Goal: Information Seeking & Learning: Learn about a topic

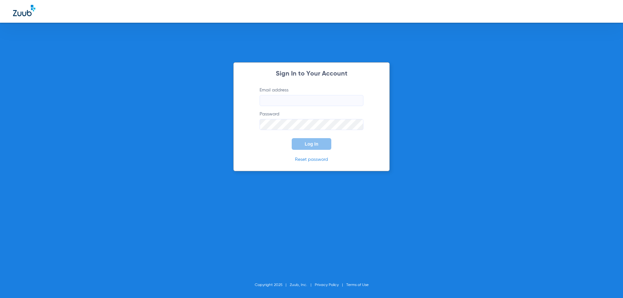
type input "[EMAIL_ADDRESS][DOMAIN_NAME]"
click at [311, 144] on span "Log In" at bounding box center [312, 143] width 14 height 5
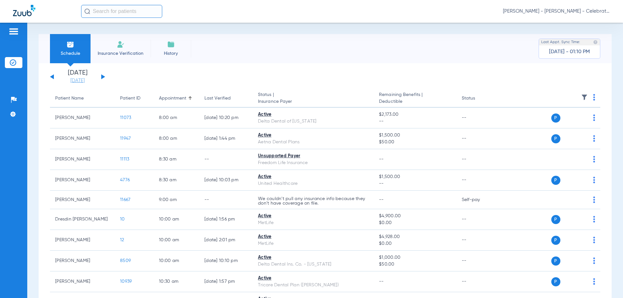
click at [70, 79] on link "[DATE]" at bounding box center [77, 81] width 39 height 6
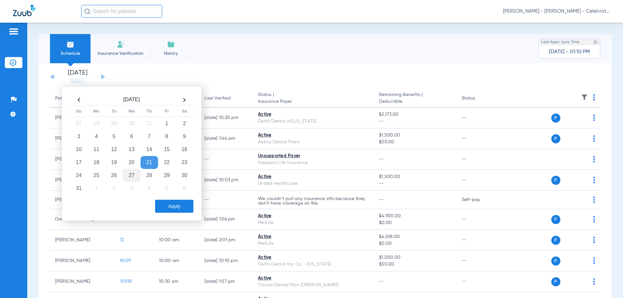
click at [137, 174] on td "27" at bounding box center [132, 175] width 18 height 13
click at [164, 203] on button "Apply" at bounding box center [174, 206] width 38 height 13
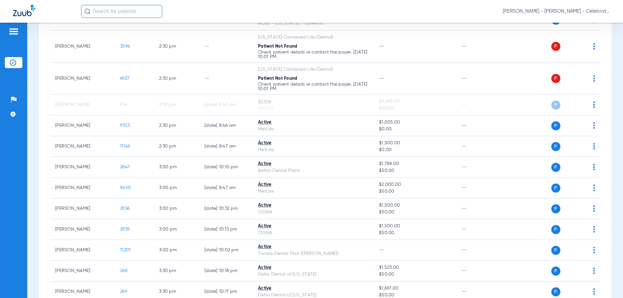
scroll to position [681, 0]
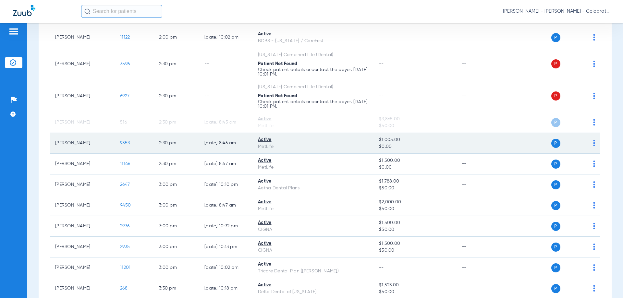
click at [125, 141] on span "9353" at bounding box center [125, 143] width 10 height 5
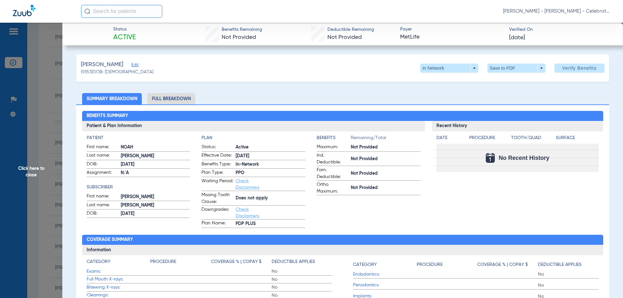
click at [158, 103] on li "Full Breakdown" at bounding box center [171, 98] width 48 height 11
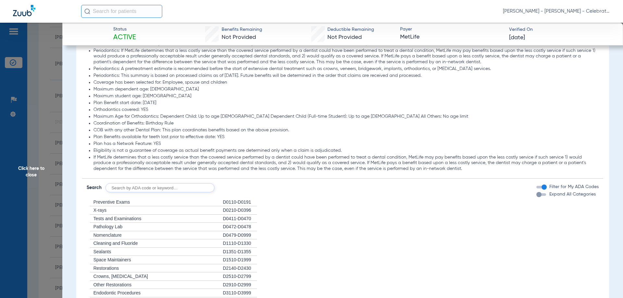
scroll to position [649, 0]
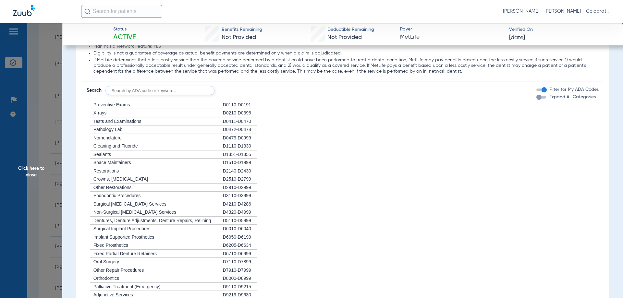
click at [168, 165] on div "+ Space Maintainers" at bounding box center [155, 163] width 136 height 8
drag, startPoint x: 115, startPoint y: 162, endPoint x: 120, endPoint y: 164, distance: 5.5
click at [117, 163] on span "Space Maintainers" at bounding box center [112, 162] width 38 height 5
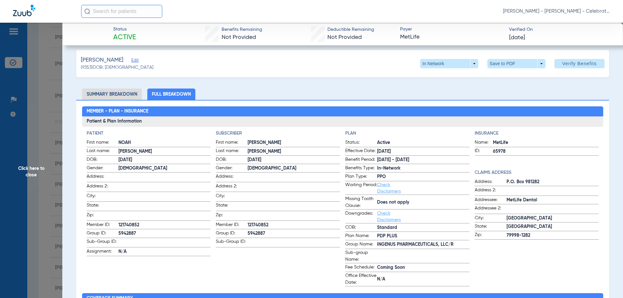
scroll to position [0, 0]
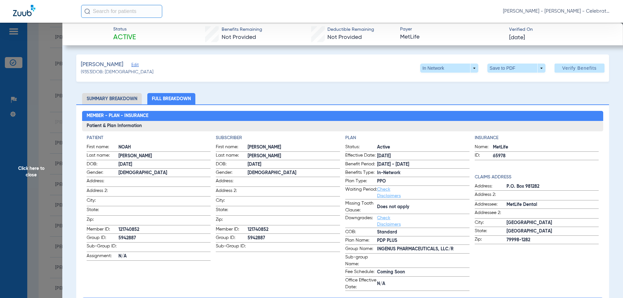
click at [32, 172] on span "Click here to close" at bounding box center [31, 172] width 62 height 298
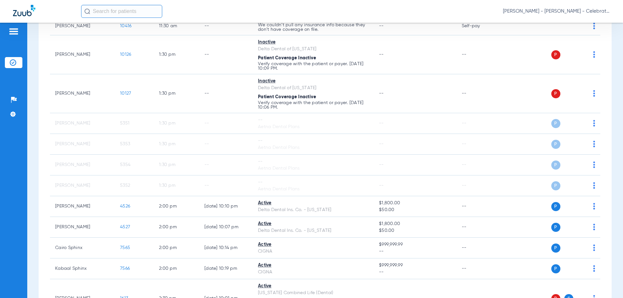
scroll to position [487, 0]
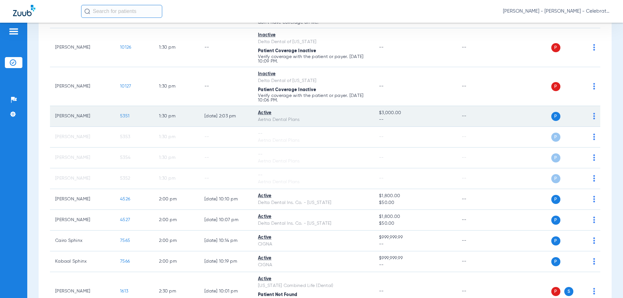
click at [127, 116] on span "5351" at bounding box center [124, 116] width 9 height 5
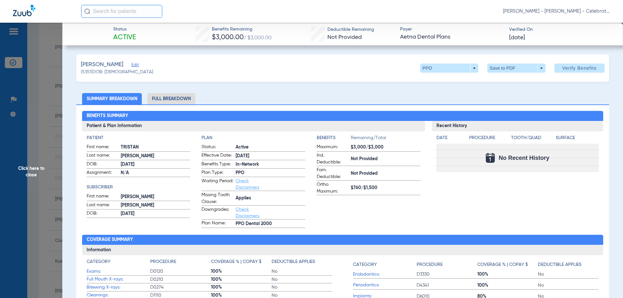
click at [176, 103] on li "Full Breakdown" at bounding box center [171, 98] width 48 height 11
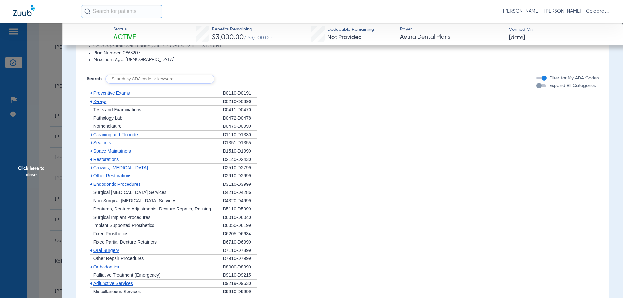
click at [127, 176] on span "Other Restorations" at bounding box center [112, 175] width 38 height 5
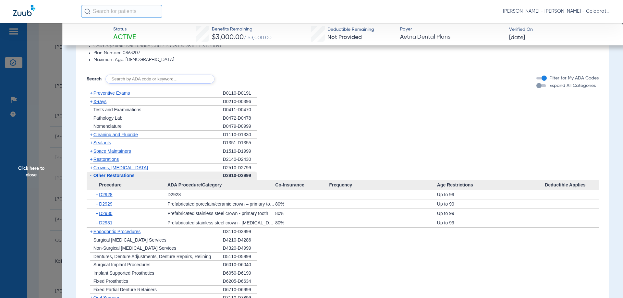
click at [127, 176] on span "Other Restorations" at bounding box center [113, 175] width 41 height 5
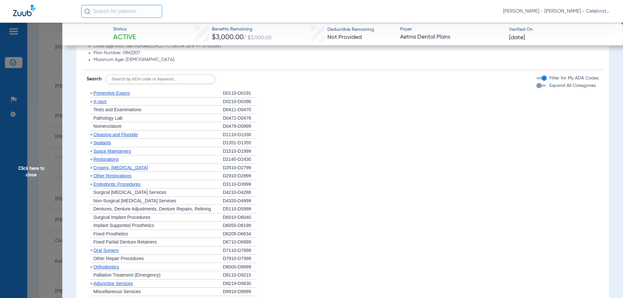
click at [114, 161] on span "Restorations" at bounding box center [106, 159] width 26 height 5
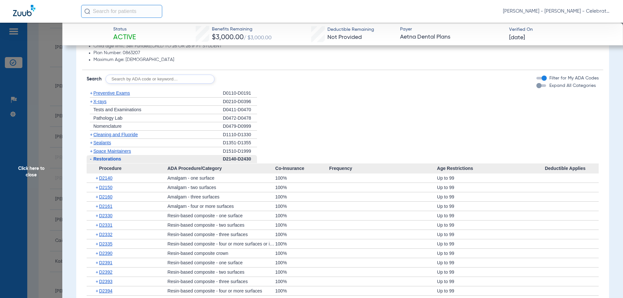
scroll to position [519, 0]
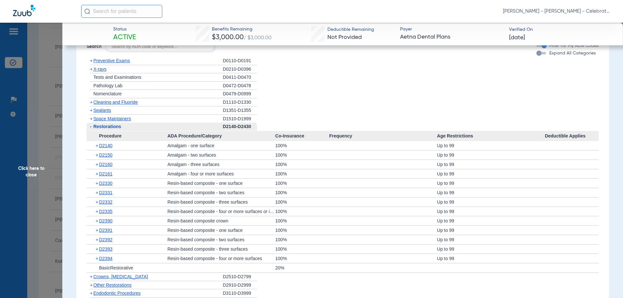
click at [106, 227] on div "+ D2391" at bounding box center [129, 230] width 76 height 9
click at [106, 229] on span "D2391" at bounding box center [105, 230] width 13 height 5
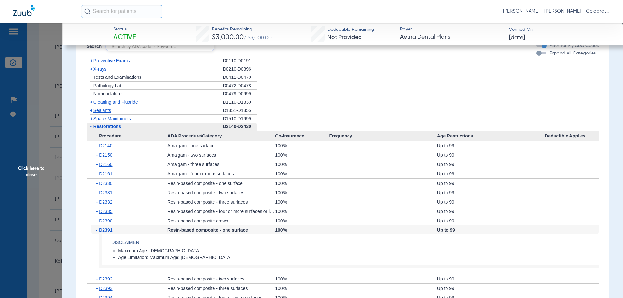
click at [106, 229] on span "D2391" at bounding box center [105, 229] width 13 height 5
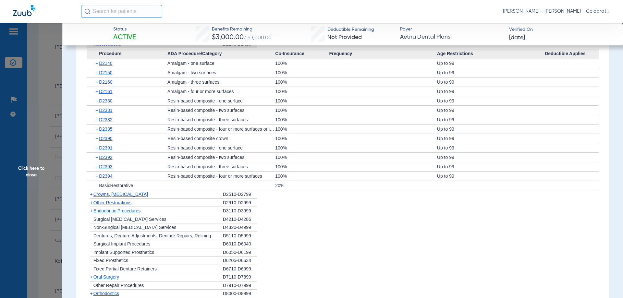
scroll to position [598, 0]
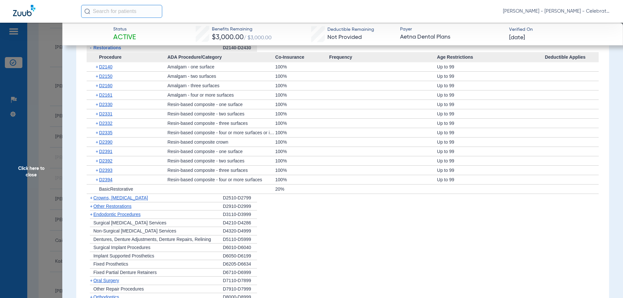
click at [120, 48] on span "Restorations" at bounding box center [107, 47] width 28 height 5
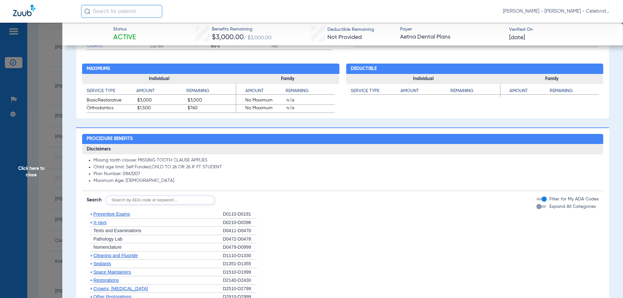
scroll to position [403, 0]
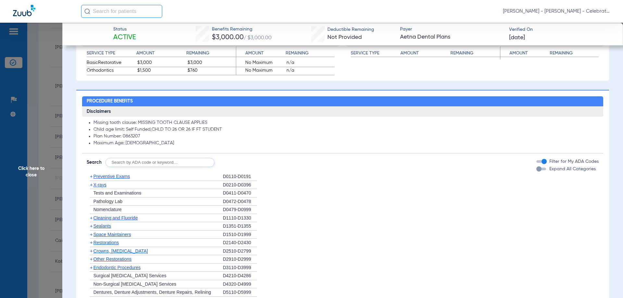
click at [116, 179] on span "Preventive Exams" at bounding box center [111, 176] width 37 height 5
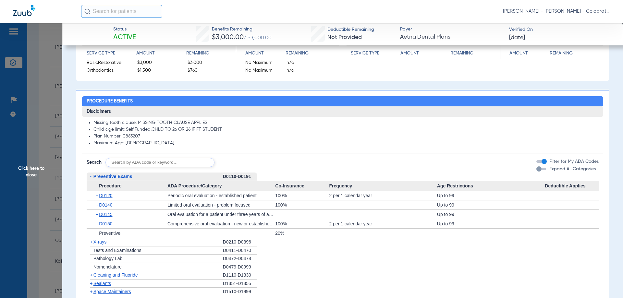
click at [116, 179] on span "Preventive Exams" at bounding box center [112, 176] width 39 height 5
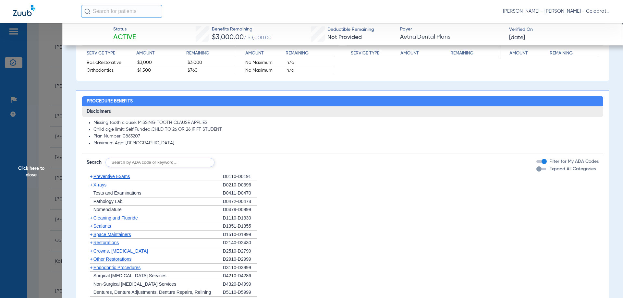
click at [107, 215] on div "+ Cleaning and Fluoride" at bounding box center [155, 218] width 136 height 8
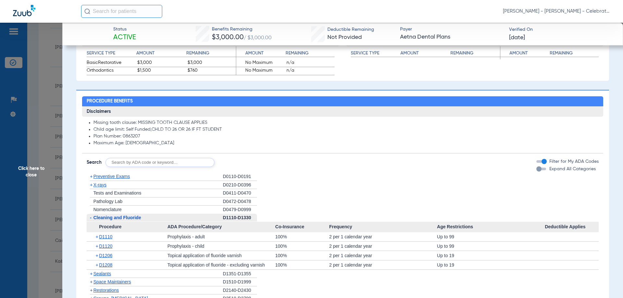
click at [100, 187] on span "X-rays" at bounding box center [99, 184] width 13 height 5
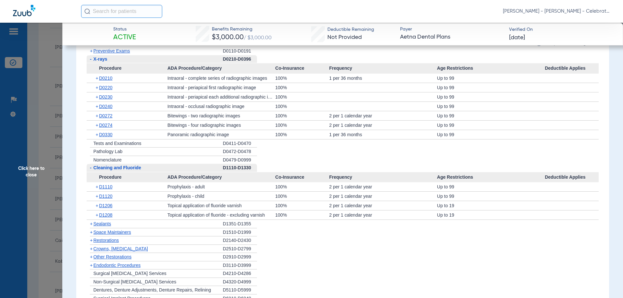
scroll to position [566, 0]
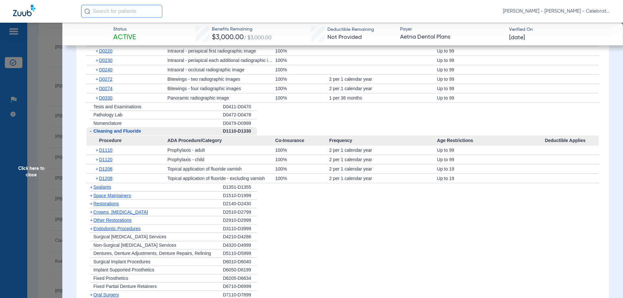
click at [103, 189] on span "Sealants" at bounding box center [102, 187] width 18 height 5
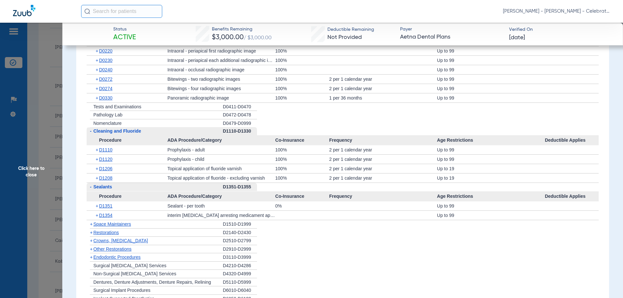
click at [29, 168] on span "Click here to close" at bounding box center [31, 172] width 62 height 298
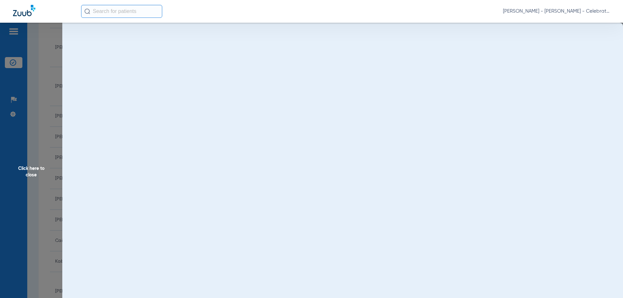
scroll to position [0, 0]
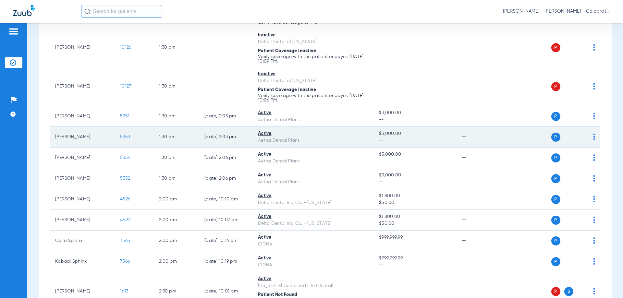
click at [120, 137] on td "5353" at bounding box center [134, 137] width 39 height 21
click at [124, 138] on span "5353" at bounding box center [125, 137] width 10 height 5
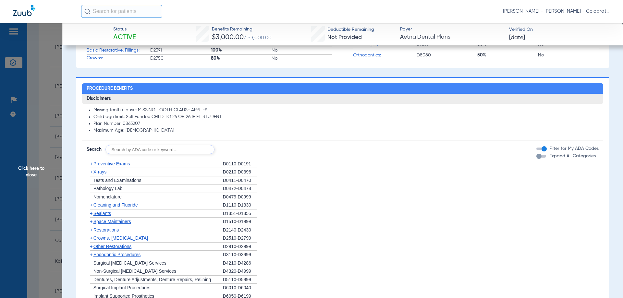
scroll to position [325, 0]
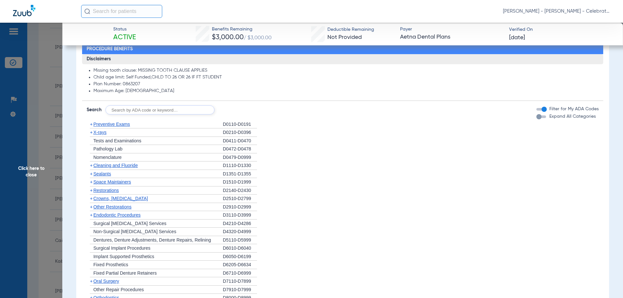
click at [104, 132] on span "X-rays" at bounding box center [99, 132] width 13 height 5
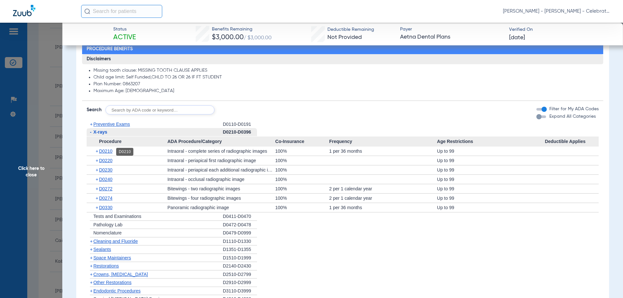
click at [108, 152] on span "D0210" at bounding box center [105, 151] width 13 height 5
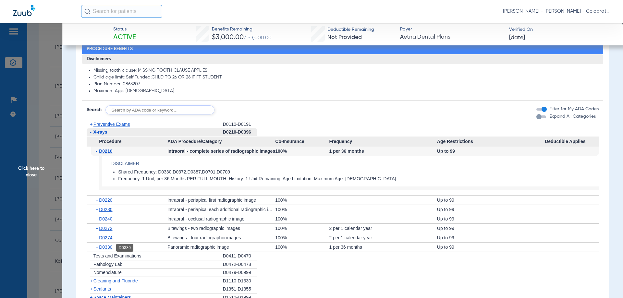
click at [108, 248] on span "D0330" at bounding box center [105, 247] width 13 height 5
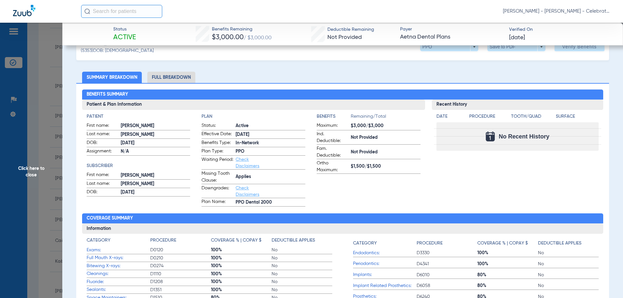
scroll to position [0, 0]
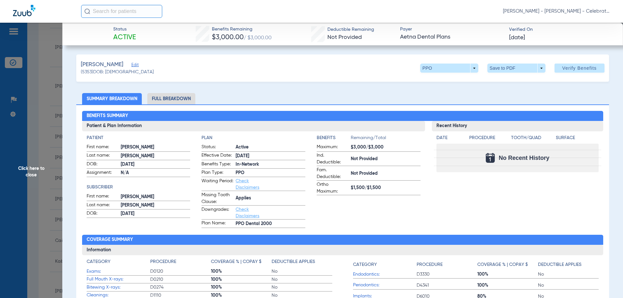
click at [157, 95] on li "Full Breakdown" at bounding box center [171, 98] width 48 height 11
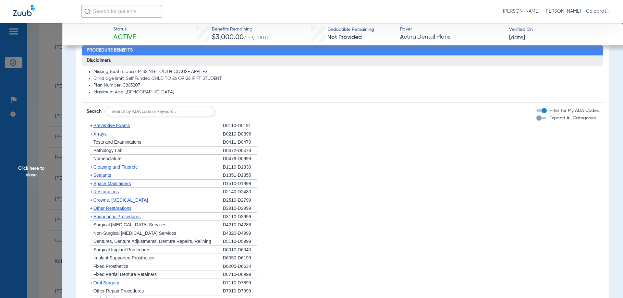
scroll to position [487, 0]
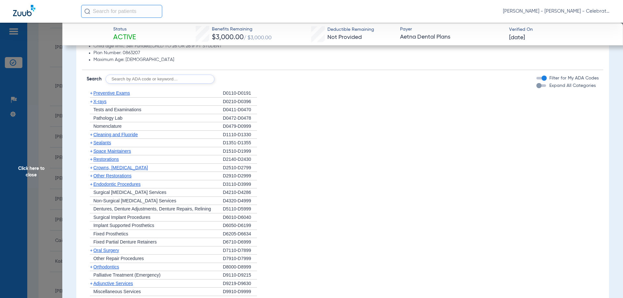
click at [110, 144] on span "Sealants" at bounding box center [102, 142] width 18 height 5
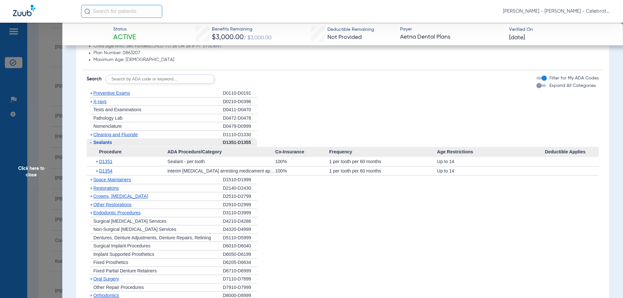
click at [27, 171] on span "Click here to close" at bounding box center [31, 172] width 62 height 298
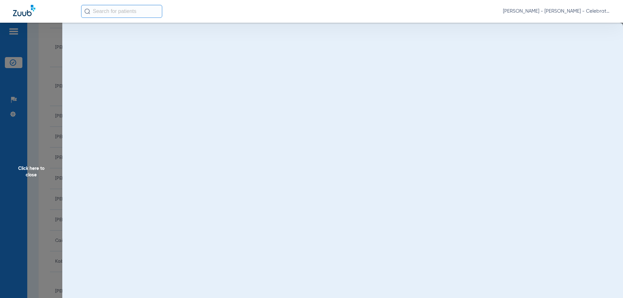
scroll to position [0, 0]
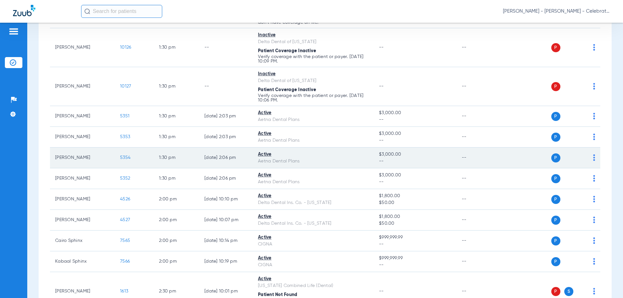
click at [127, 158] on span "5354" at bounding box center [125, 157] width 10 height 5
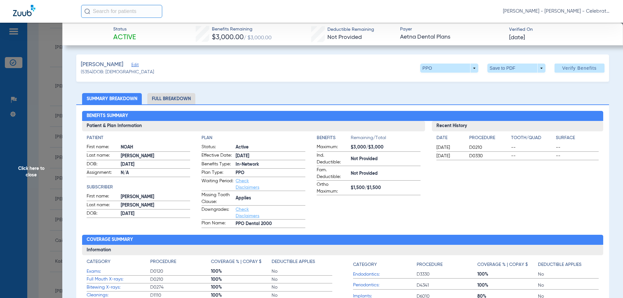
click at [23, 170] on span "Click here to close" at bounding box center [31, 172] width 62 height 298
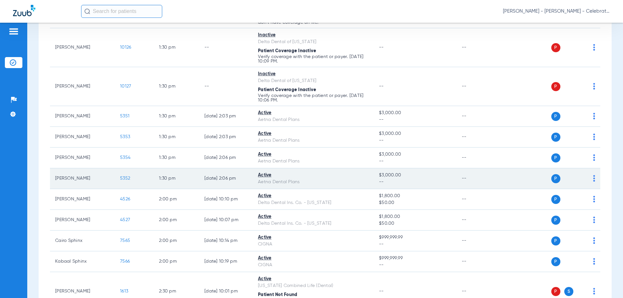
click at [126, 179] on span "5352" at bounding box center [125, 178] width 10 height 5
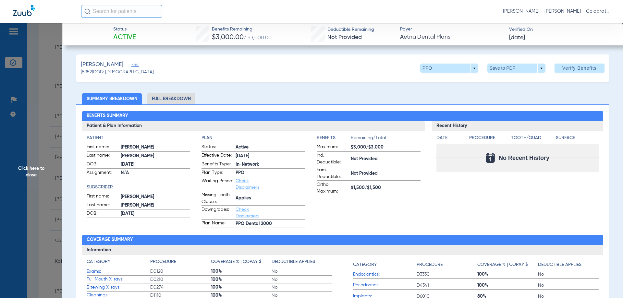
click at [183, 97] on li "Full Breakdown" at bounding box center [171, 98] width 48 height 11
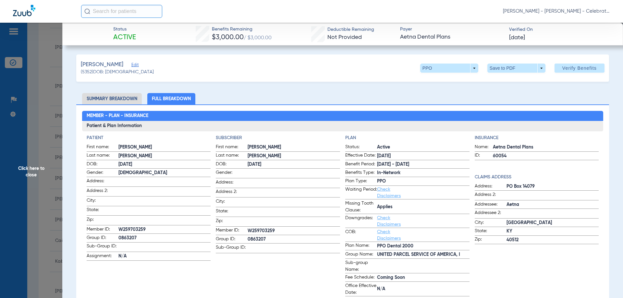
click at [31, 175] on span "Click here to close" at bounding box center [31, 172] width 62 height 298
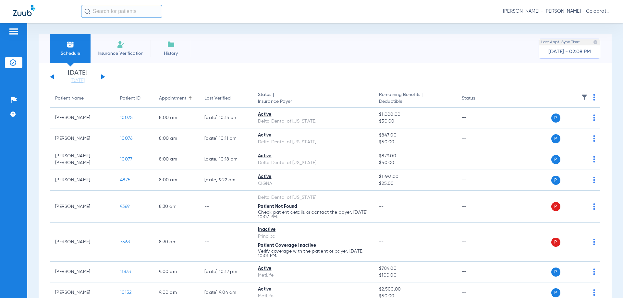
click at [92, 82] on link "[DATE]" at bounding box center [77, 81] width 39 height 6
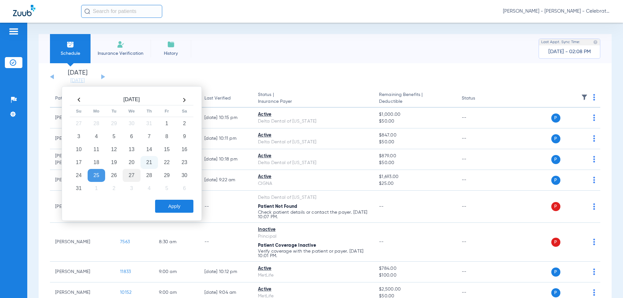
drag, startPoint x: 131, startPoint y: 177, endPoint x: 133, endPoint y: 179, distance: 3.5
click at [132, 177] on td "27" at bounding box center [132, 175] width 18 height 13
click at [162, 204] on button "Apply" at bounding box center [174, 206] width 38 height 13
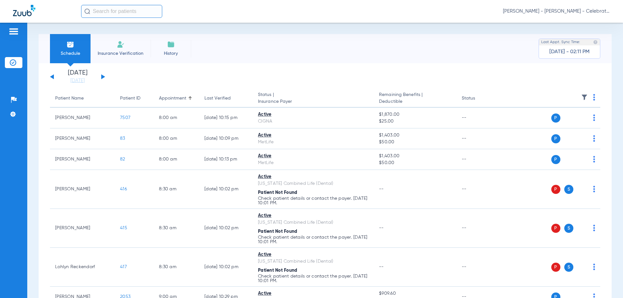
click at [581, 96] on img at bounding box center [584, 97] width 6 height 6
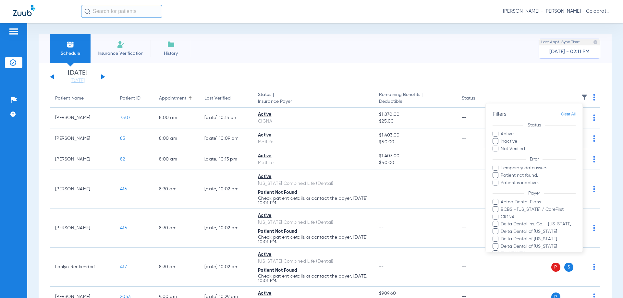
click at [578, 96] on div at bounding box center [311, 149] width 623 height 298
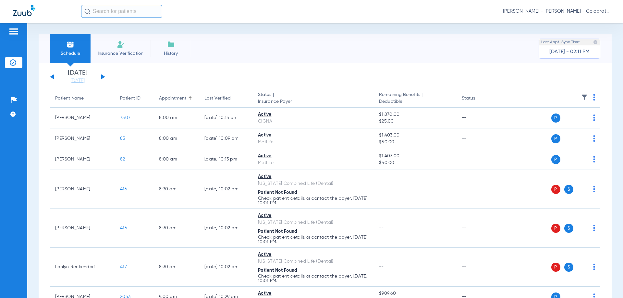
click at [593, 99] on img at bounding box center [594, 97] width 2 height 6
click at [517, 93] on div at bounding box center [311, 149] width 623 height 298
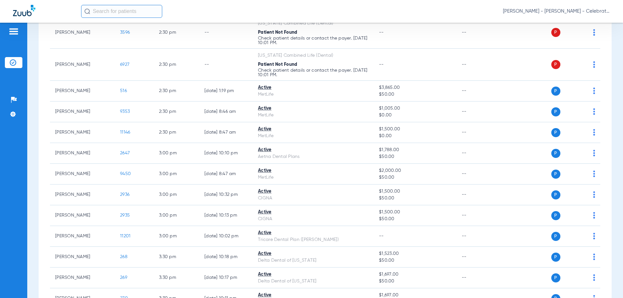
scroll to position [714, 0]
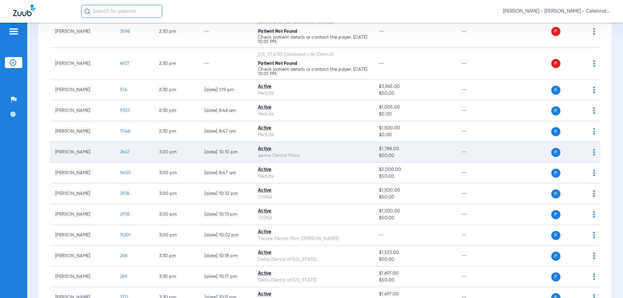
click at [126, 151] on span "2647" at bounding box center [125, 152] width 10 height 5
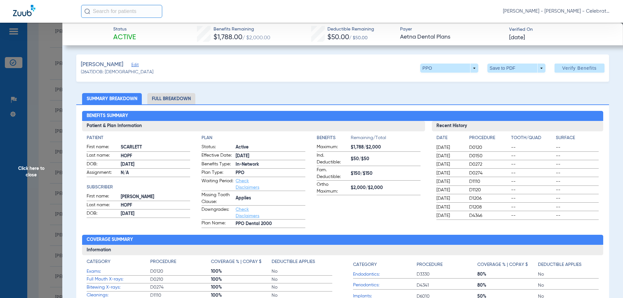
click at [168, 102] on li "Full Breakdown" at bounding box center [171, 98] width 48 height 11
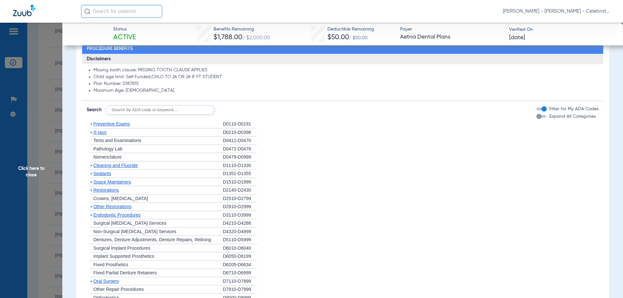
scroll to position [454, 0]
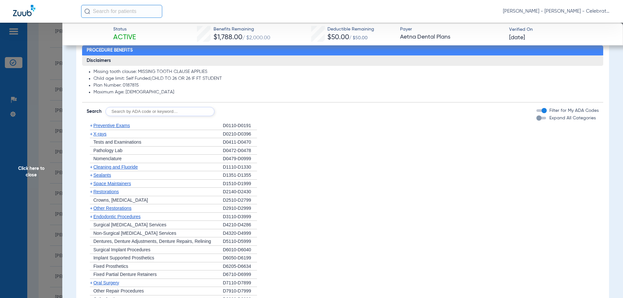
click at [101, 137] on span "X-rays" at bounding box center [99, 133] width 13 height 5
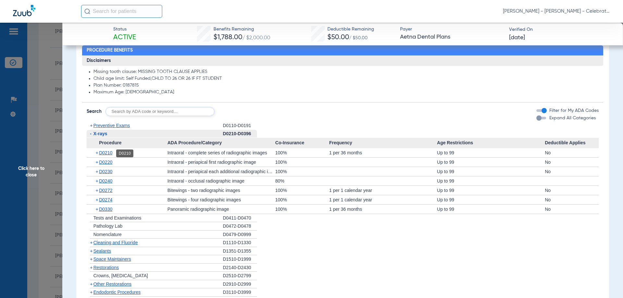
click at [109, 151] on span "D0210" at bounding box center [105, 152] width 13 height 5
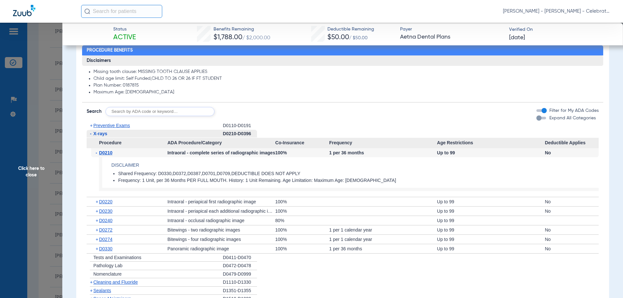
click at [109, 151] on span "D0210" at bounding box center [105, 152] width 13 height 5
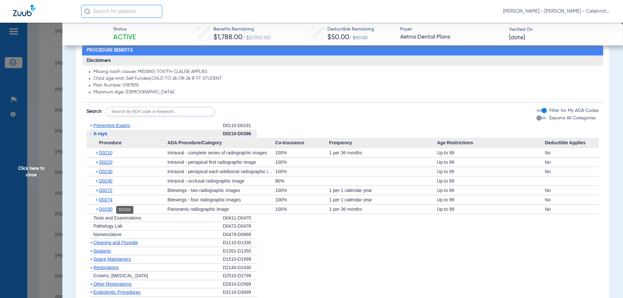
click at [112, 209] on span "D0330" at bounding box center [105, 209] width 13 height 5
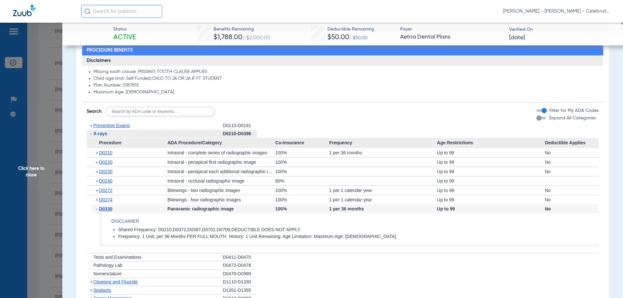
click at [112, 209] on span "D0330" at bounding box center [105, 208] width 13 height 5
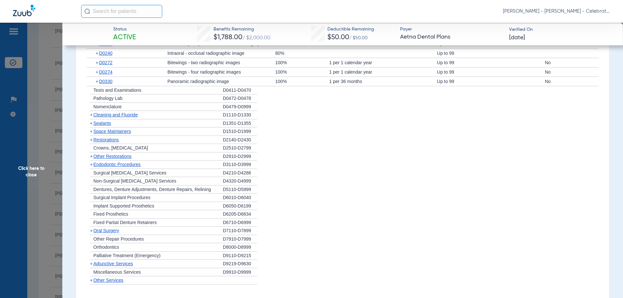
scroll to position [543, 0]
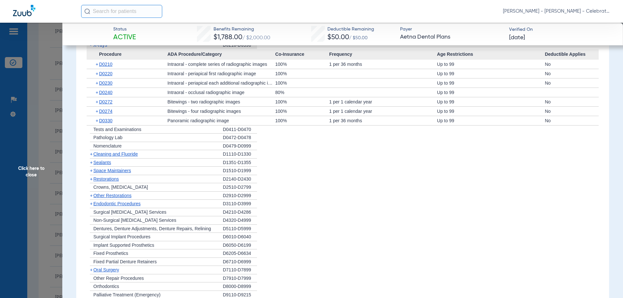
click at [102, 49] on div "- X-rays" at bounding box center [155, 45] width 136 height 8
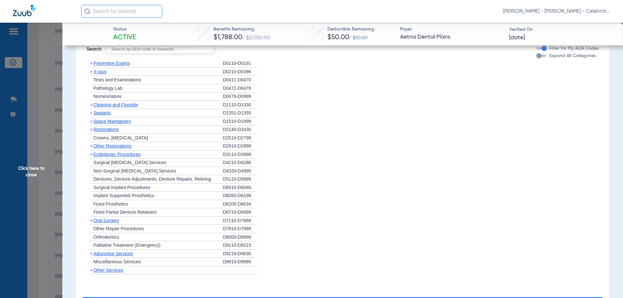
scroll to position [478, 0]
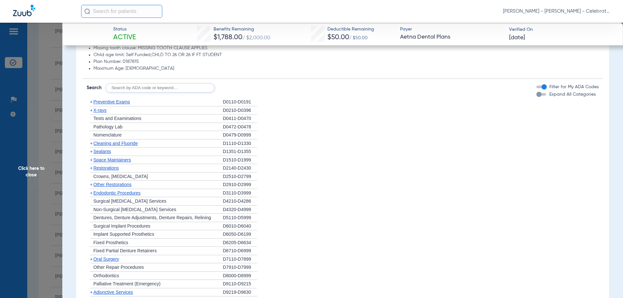
click at [105, 103] on span "Preventive Exams" at bounding box center [111, 101] width 37 height 5
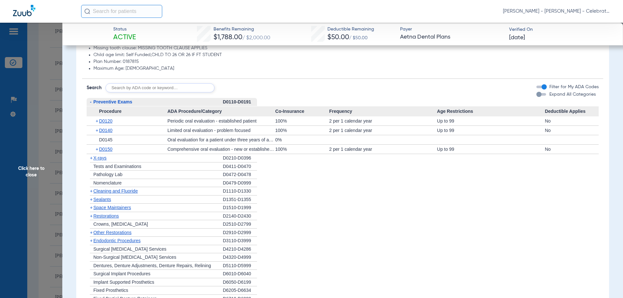
click at [105, 103] on span "Preventive Exams" at bounding box center [112, 101] width 39 height 5
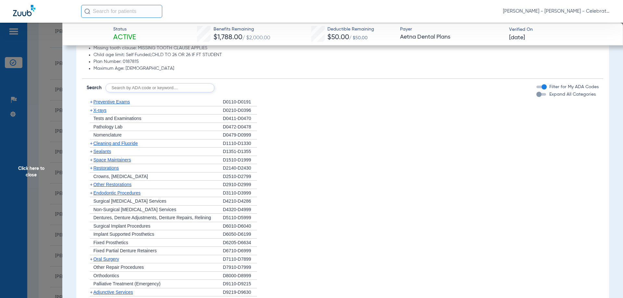
click at [105, 143] on span "Cleaning and Fluoride" at bounding box center [115, 143] width 44 height 5
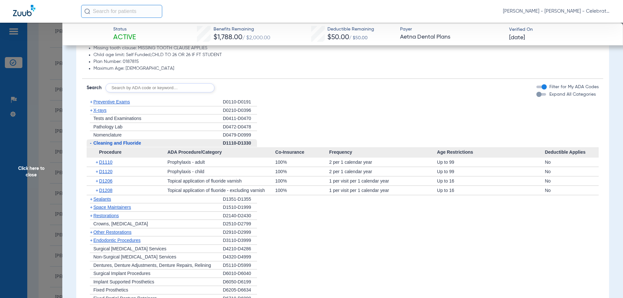
click at [101, 108] on div "+ X-rays" at bounding box center [155, 110] width 136 height 8
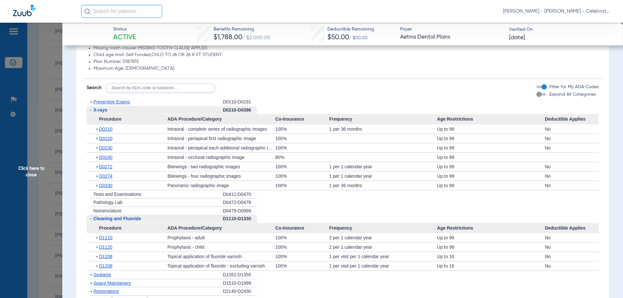
click at [107, 277] on span "Sealants" at bounding box center [102, 274] width 18 height 5
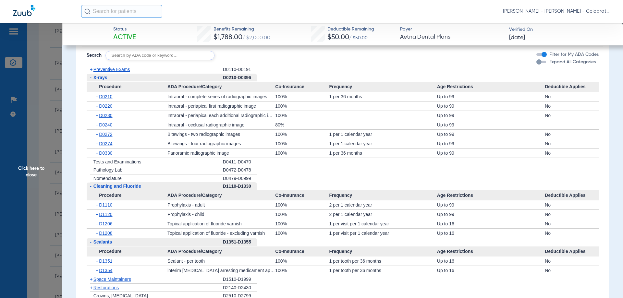
scroll to position [543, 0]
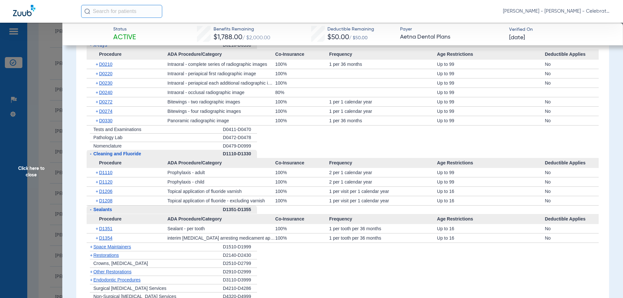
click at [35, 172] on span "Click here to close" at bounding box center [31, 172] width 62 height 298
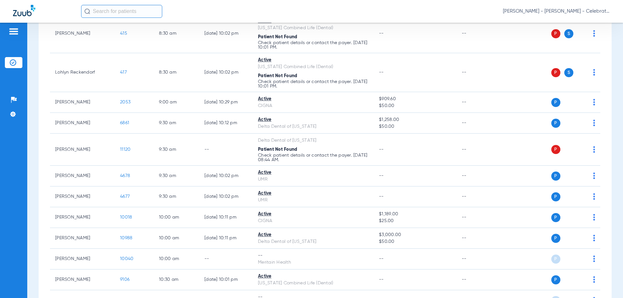
scroll to position [0, 0]
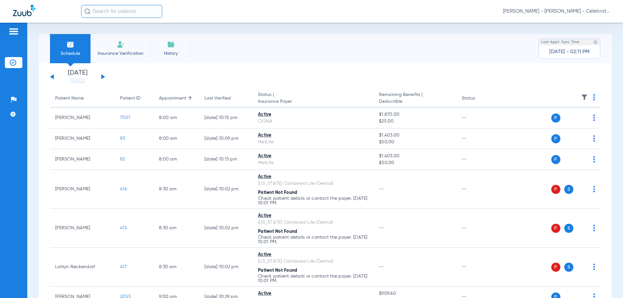
click at [52, 77] on button at bounding box center [52, 76] width 4 height 5
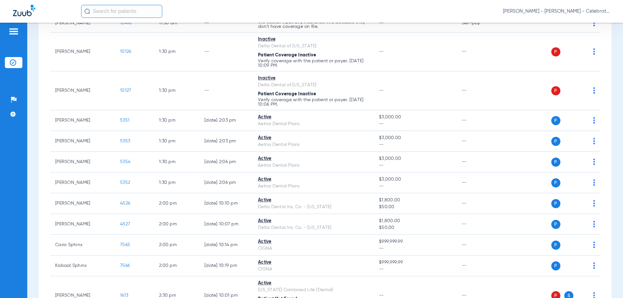
scroll to position [487, 0]
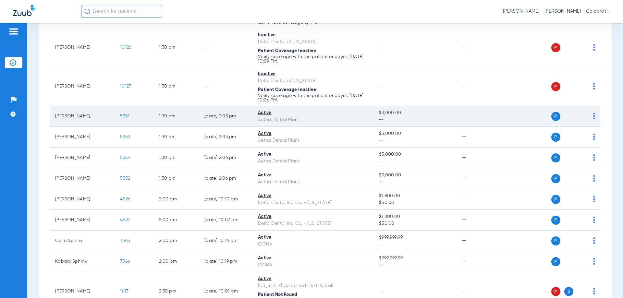
click at [125, 117] on span "5351" at bounding box center [124, 116] width 9 height 5
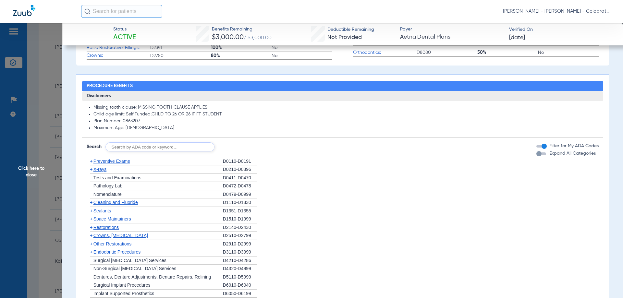
scroll to position [320, 0]
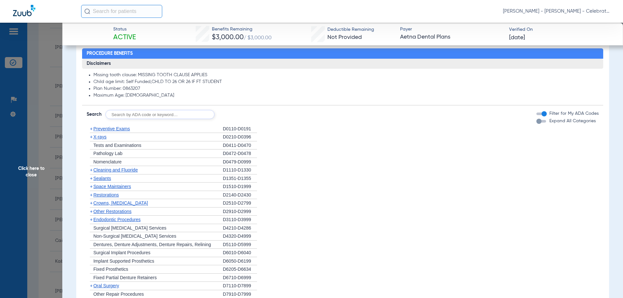
click at [100, 138] on span "X-rays" at bounding box center [99, 136] width 13 height 5
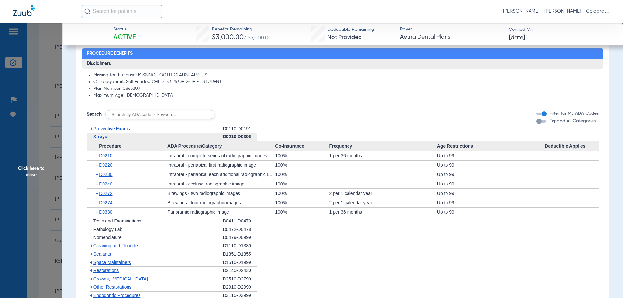
drag, startPoint x: 14, startPoint y: 170, endPoint x: 34, endPoint y: 169, distance: 19.5
click at [16, 170] on span "Click here to close" at bounding box center [31, 172] width 62 height 298
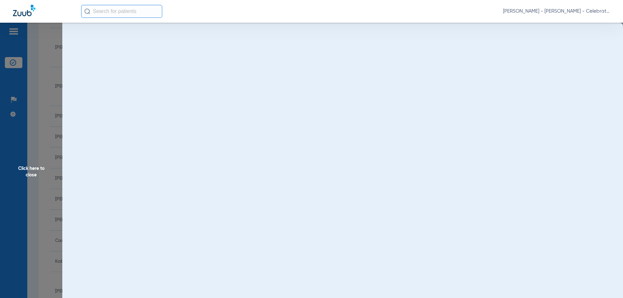
scroll to position [0, 0]
click at [34, 169] on span "Click here to close" at bounding box center [31, 172] width 62 height 298
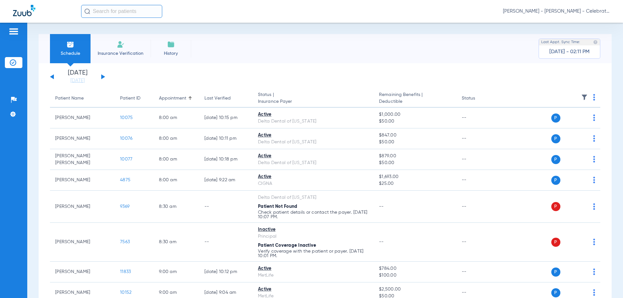
click at [103, 75] on div "[DATE] [DATE] [DATE] [DATE] [DATE] [DATE] [DATE] [DATE] [DATE] [DATE] [DATE] [D…" at bounding box center [77, 77] width 55 height 14
click at [103, 76] on button at bounding box center [103, 76] width 4 height 5
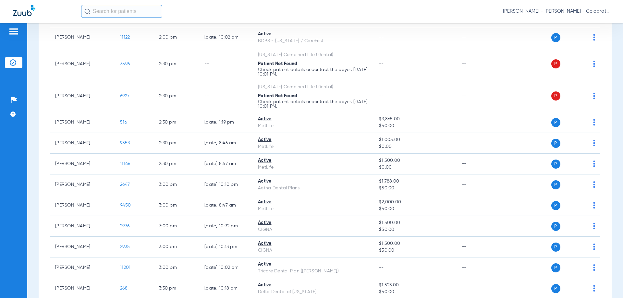
scroll to position [714, 0]
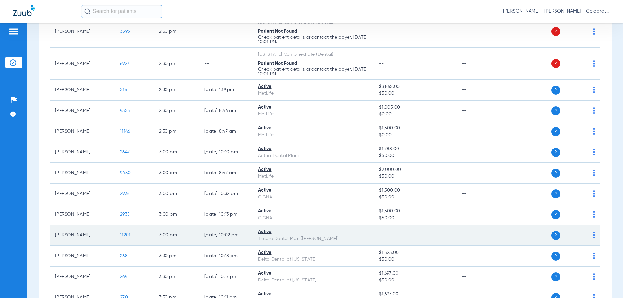
click at [122, 233] on span "11201" at bounding box center [125, 235] width 10 height 5
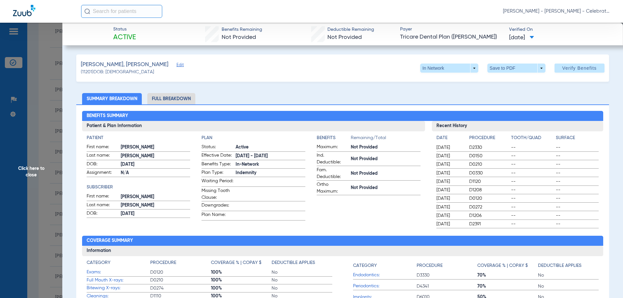
click at [172, 99] on li "Full Breakdown" at bounding box center [171, 98] width 48 height 11
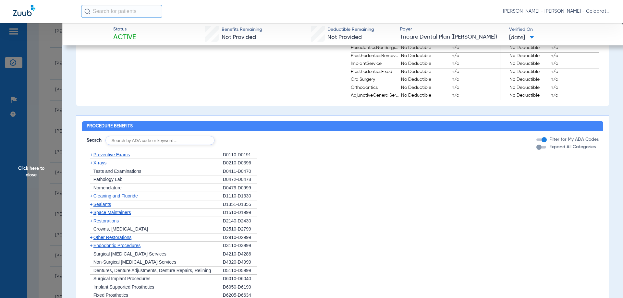
scroll to position [487, 0]
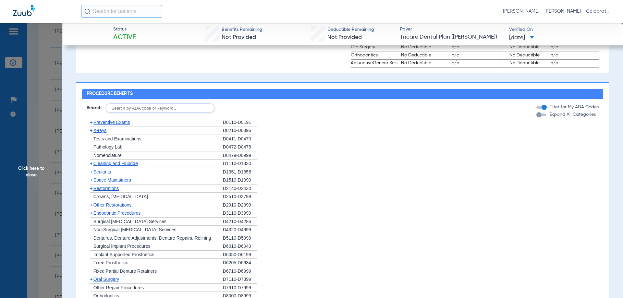
click at [122, 125] on span "Preventive Exams" at bounding box center [111, 122] width 37 height 5
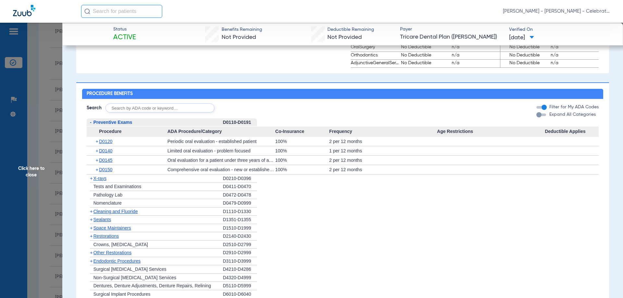
click at [122, 125] on span "Preventive Exams" at bounding box center [112, 122] width 39 height 5
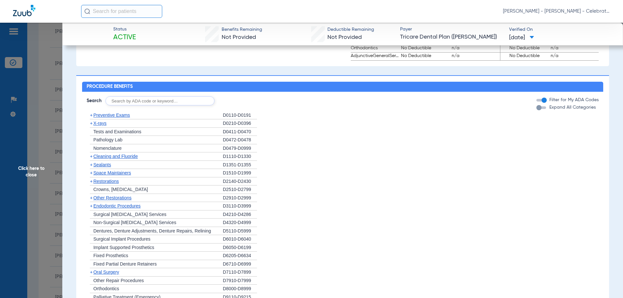
scroll to position [491, 0]
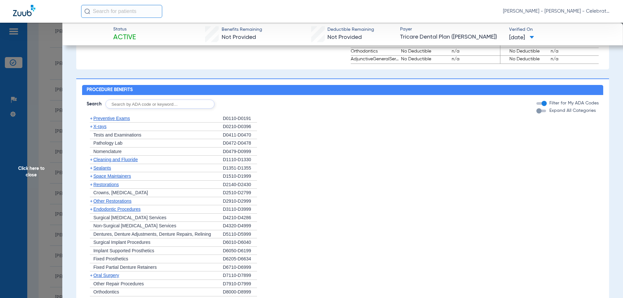
click at [107, 162] on span "Cleaning and Fluoride" at bounding box center [115, 159] width 44 height 5
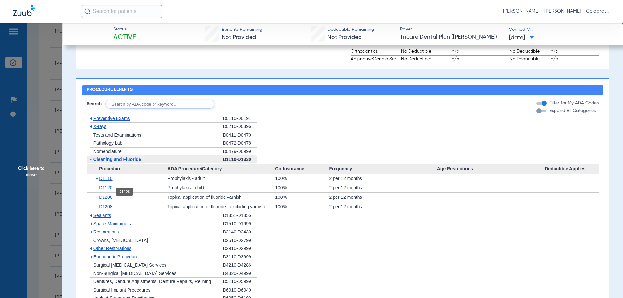
click at [108, 190] on span "D1120" at bounding box center [105, 187] width 13 height 5
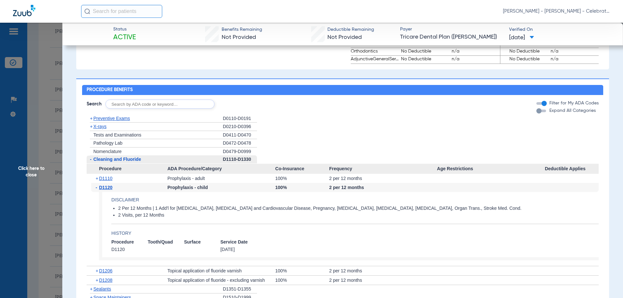
click at [108, 190] on span "D1120" at bounding box center [105, 187] width 13 height 5
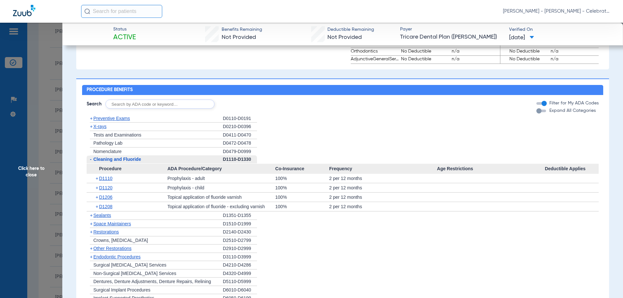
click at [108, 162] on span "Cleaning and Fluoride" at bounding box center [117, 159] width 48 height 5
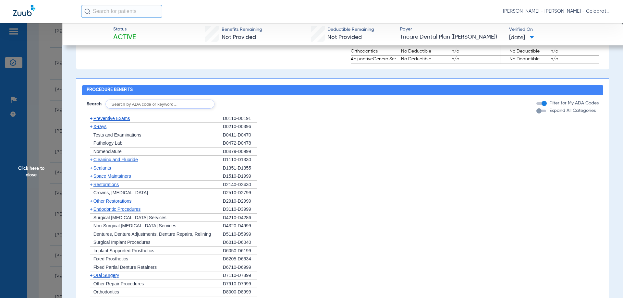
click at [114, 121] on span "Preventive Exams" at bounding box center [111, 118] width 37 height 5
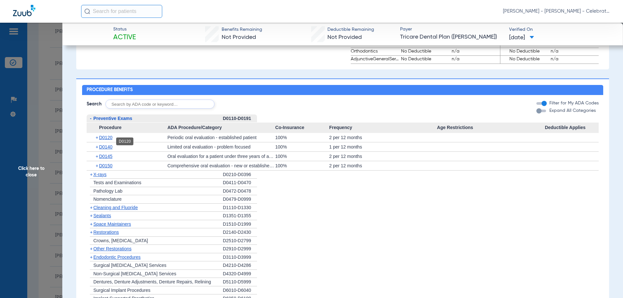
click at [104, 140] on span "D0120" at bounding box center [105, 137] width 13 height 5
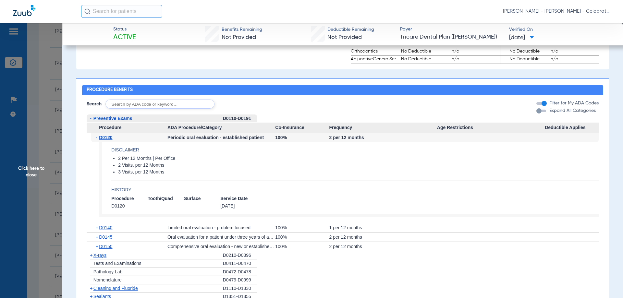
click at [104, 140] on span "D0120" at bounding box center [105, 137] width 13 height 5
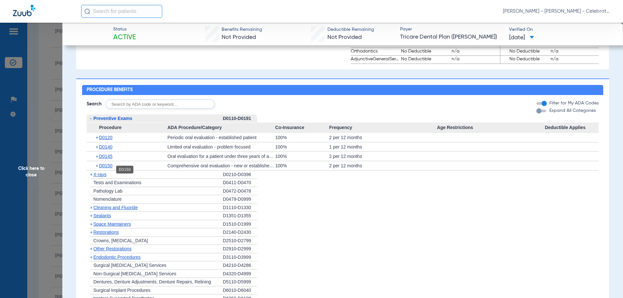
click at [110, 168] on span "D0150" at bounding box center [105, 165] width 13 height 5
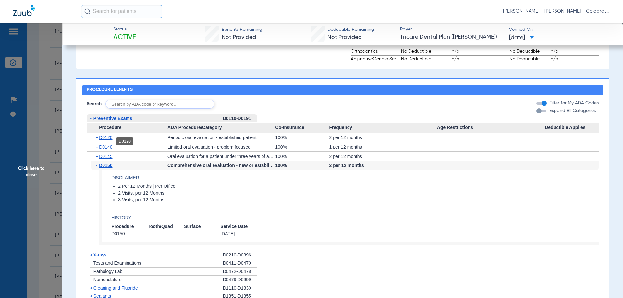
click at [111, 140] on span "D0120" at bounding box center [105, 137] width 13 height 5
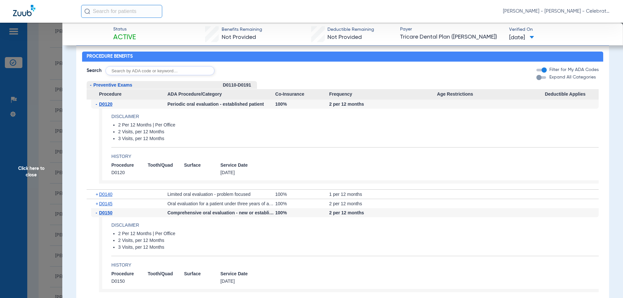
scroll to position [487, 0]
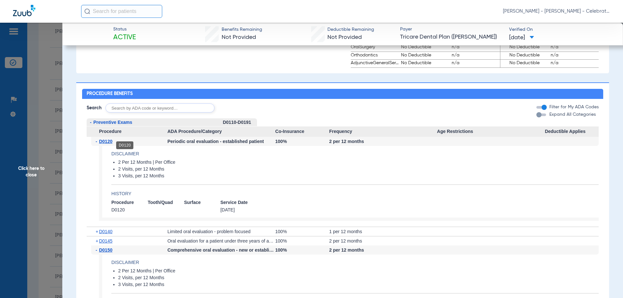
click at [106, 142] on span "D0120" at bounding box center [105, 141] width 13 height 5
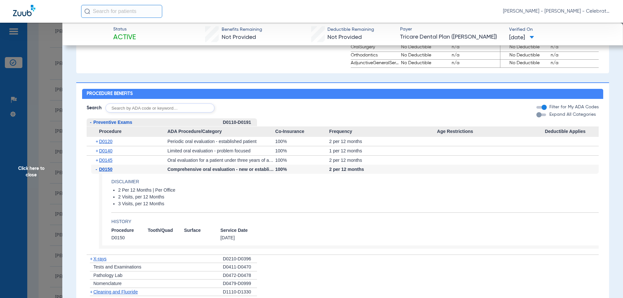
click at [108, 125] on span "Preventive Exams" at bounding box center [112, 122] width 39 height 5
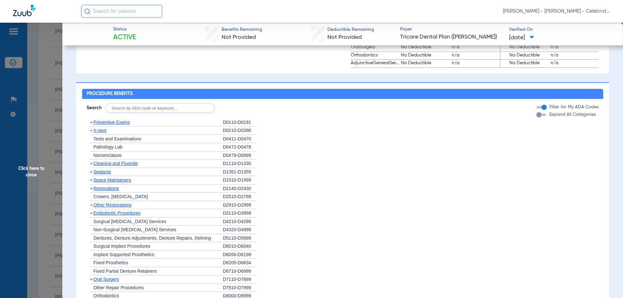
click at [121, 165] on span "Cleaning and Fluoride" at bounding box center [115, 163] width 44 height 5
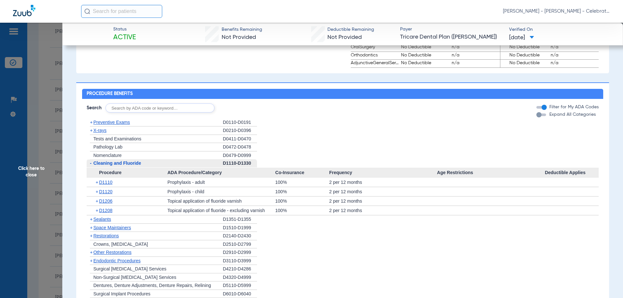
click at [121, 165] on span "Cleaning and Fluoride" at bounding box center [117, 163] width 48 height 5
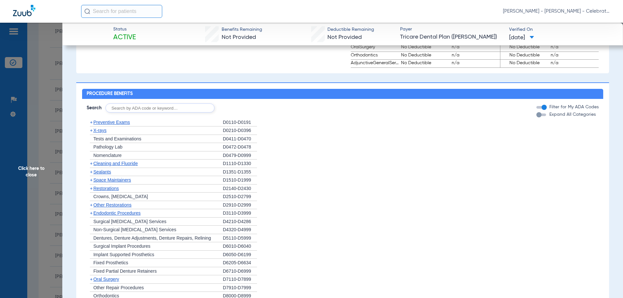
click at [102, 133] on span "X-rays" at bounding box center [99, 130] width 13 height 5
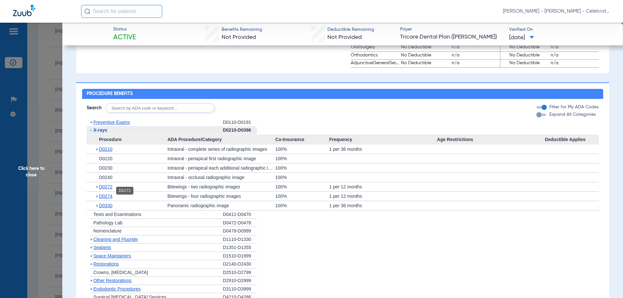
click at [110, 190] on span "D0272" at bounding box center [105, 186] width 13 height 5
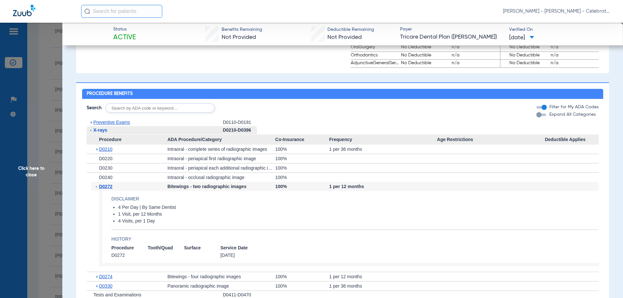
click at [110, 189] on span "D0272" at bounding box center [105, 186] width 13 height 5
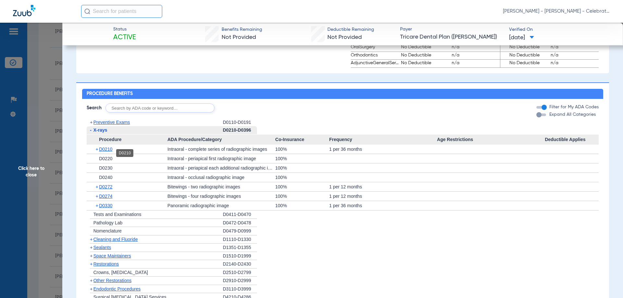
click at [110, 152] on span "D0210" at bounding box center [105, 149] width 13 height 5
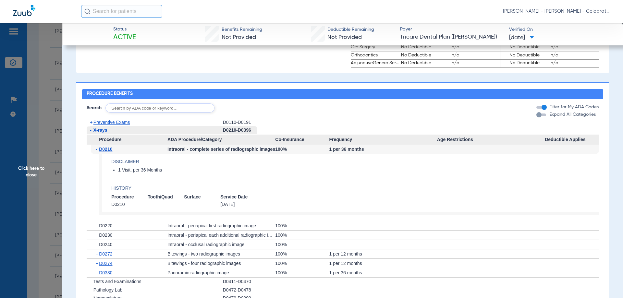
click at [110, 152] on span "D0210" at bounding box center [105, 149] width 13 height 5
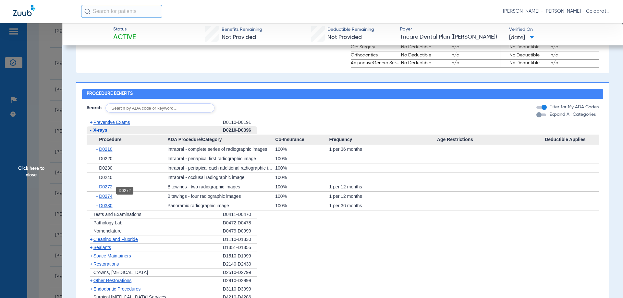
click at [110, 189] on span "D0272" at bounding box center [105, 186] width 13 height 5
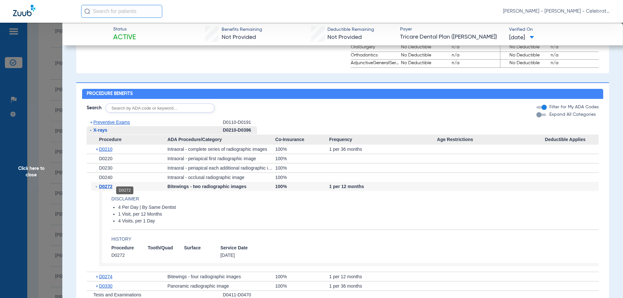
click at [100, 189] on span "D0272" at bounding box center [105, 186] width 13 height 5
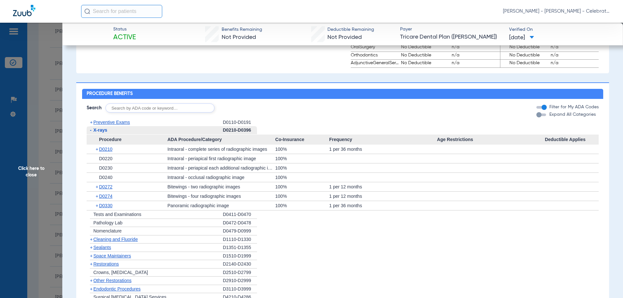
click at [99, 133] on span "X-rays" at bounding box center [100, 130] width 14 height 5
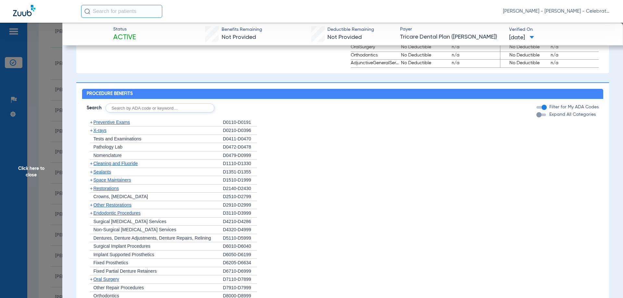
click at [103, 174] on span "Sealants" at bounding box center [102, 171] width 18 height 5
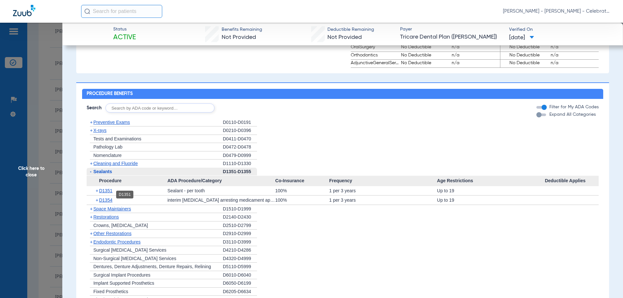
click at [102, 193] on span "D1351" at bounding box center [105, 190] width 13 height 5
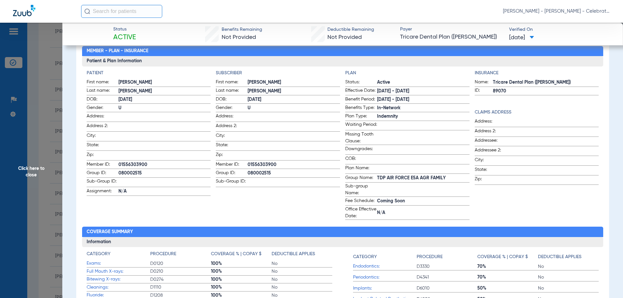
scroll to position [32, 0]
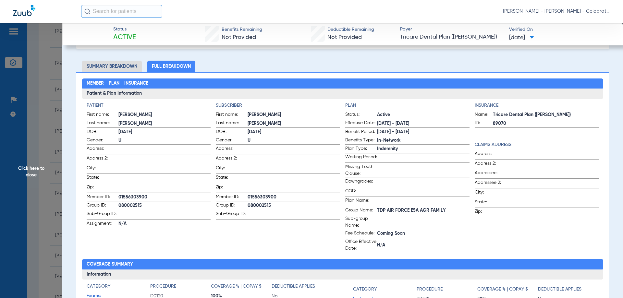
click at [31, 170] on span "Click here to close" at bounding box center [31, 172] width 62 height 298
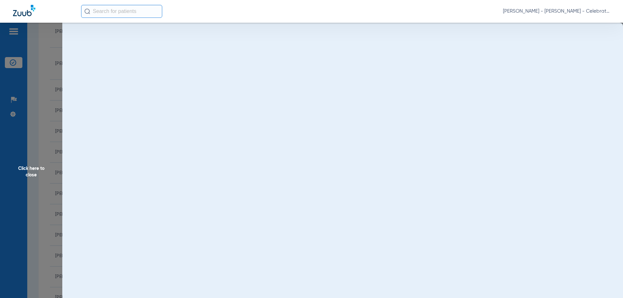
scroll to position [0, 0]
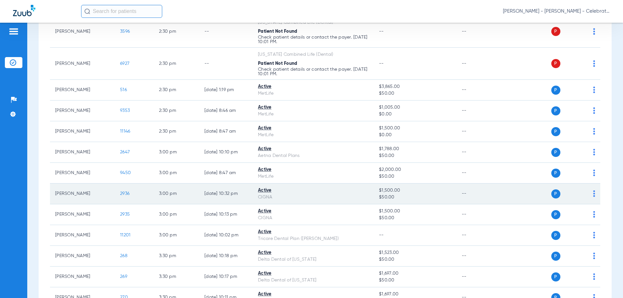
click at [124, 194] on span "2936" at bounding box center [124, 193] width 9 height 5
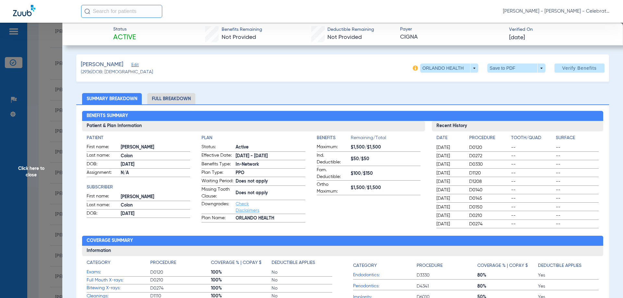
click at [176, 100] on li "Full Breakdown" at bounding box center [171, 98] width 48 height 11
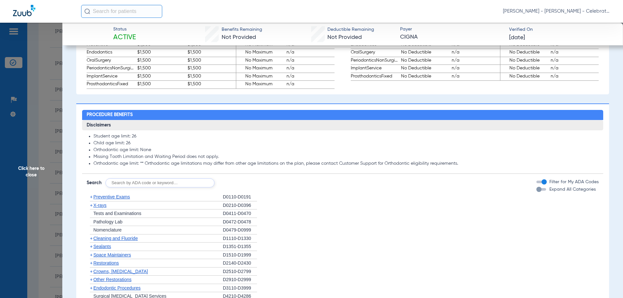
scroll to position [487, 0]
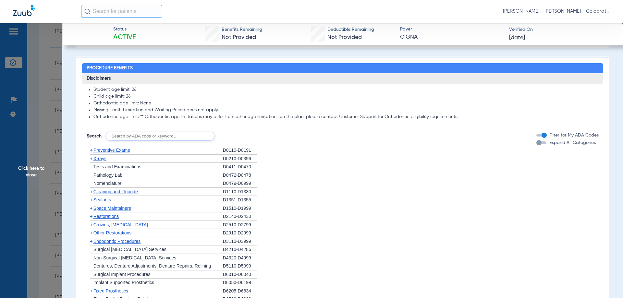
click at [98, 163] on div "+ X-rays" at bounding box center [155, 159] width 136 height 8
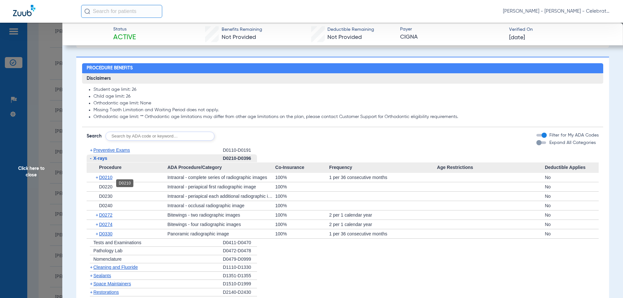
click at [104, 180] on span "D0210" at bounding box center [105, 177] width 13 height 5
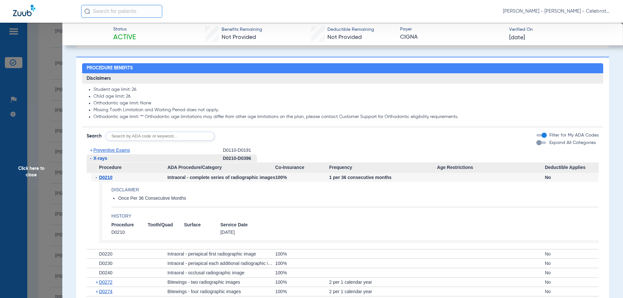
click at [104, 180] on span "D0210" at bounding box center [105, 177] width 13 height 5
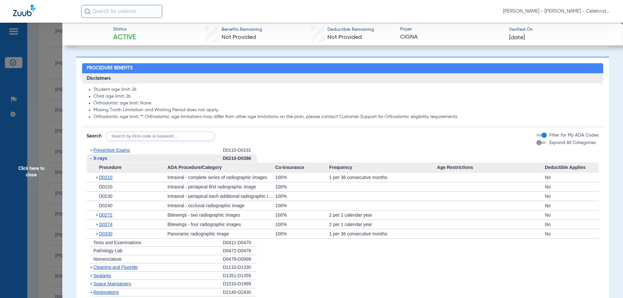
drag, startPoint x: 105, startPoint y: 166, endPoint x: 16, endPoint y: 147, distance: 91.6
click at [105, 161] on span "X-rays" at bounding box center [100, 158] width 14 height 5
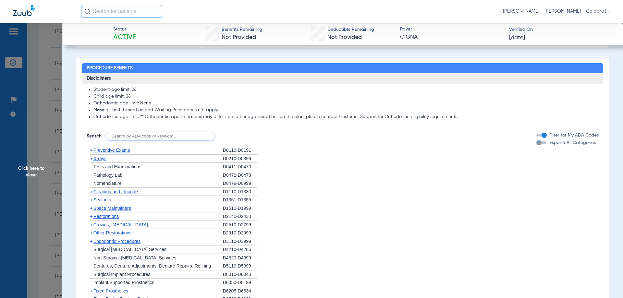
click at [121, 153] on span "Preventive Exams" at bounding box center [111, 150] width 37 height 5
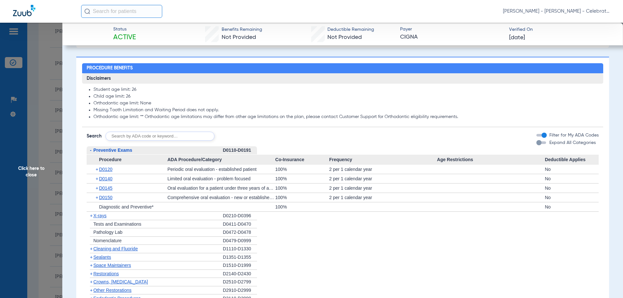
click at [121, 153] on span "Preventive Exams" at bounding box center [112, 150] width 39 height 5
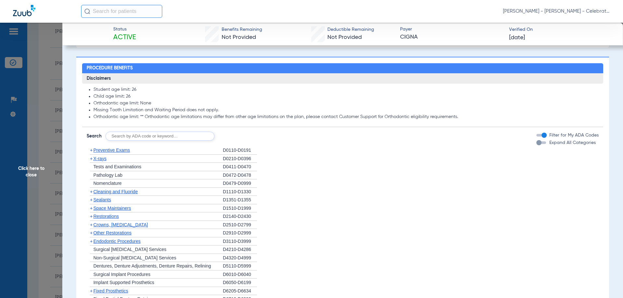
click at [115, 194] on span "Cleaning and Fluoride" at bounding box center [115, 191] width 44 height 5
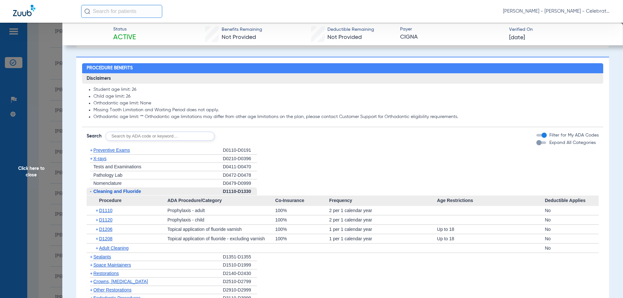
click at [115, 194] on span "Cleaning and Fluoride" at bounding box center [117, 191] width 48 height 5
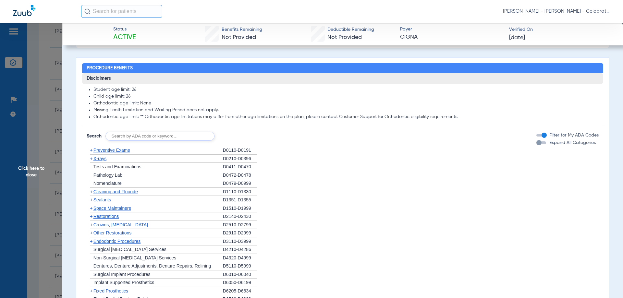
click at [104, 161] on span "X-rays" at bounding box center [99, 158] width 13 height 5
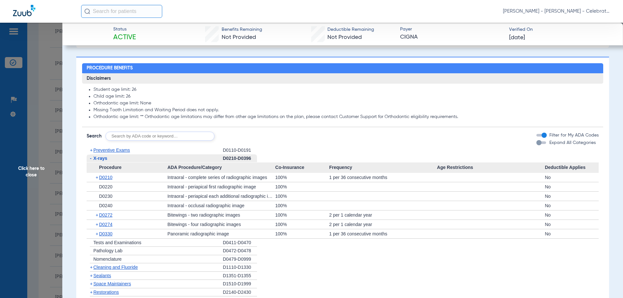
click at [105, 180] on span "D0210" at bounding box center [105, 177] width 13 height 5
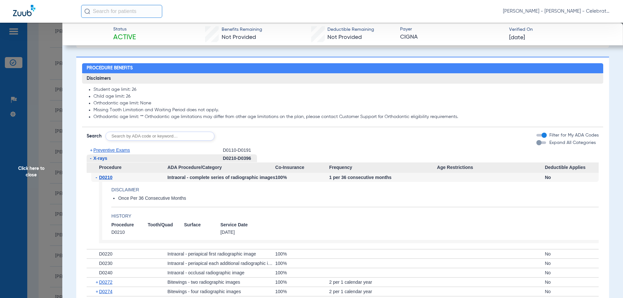
click at [103, 161] on span "X-rays" at bounding box center [100, 158] width 14 height 5
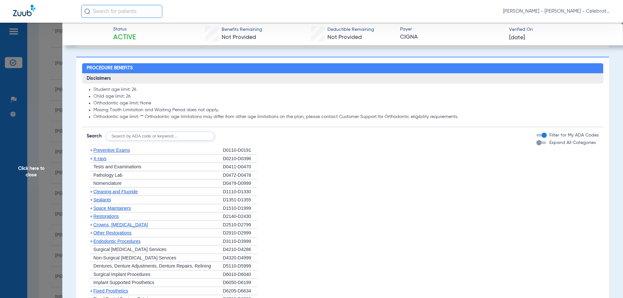
click at [102, 202] on span "Sealants" at bounding box center [102, 199] width 18 height 5
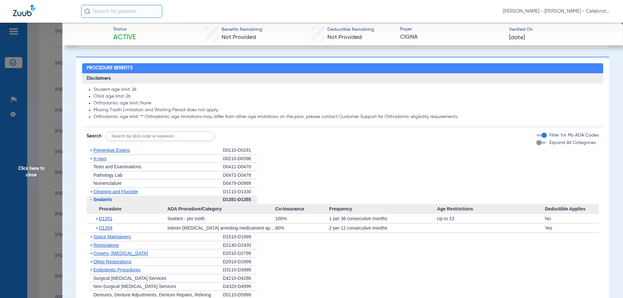
click at [35, 169] on span "Click here to close" at bounding box center [31, 172] width 62 height 298
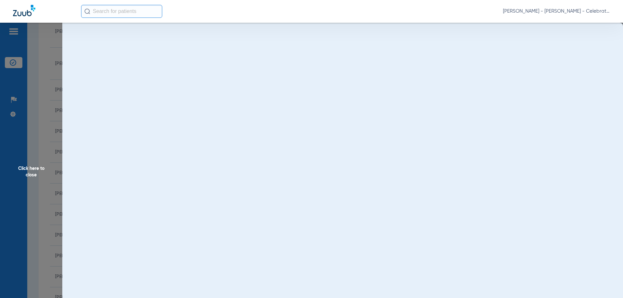
scroll to position [0, 0]
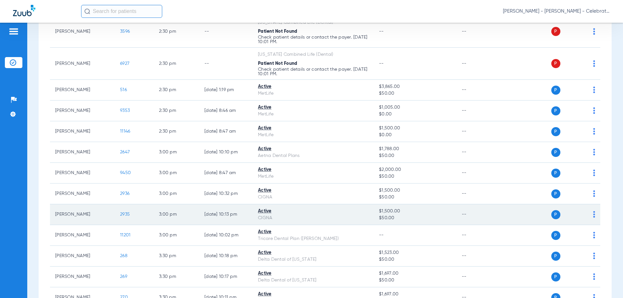
click at [124, 215] on span "2935" at bounding box center [125, 214] width 10 height 5
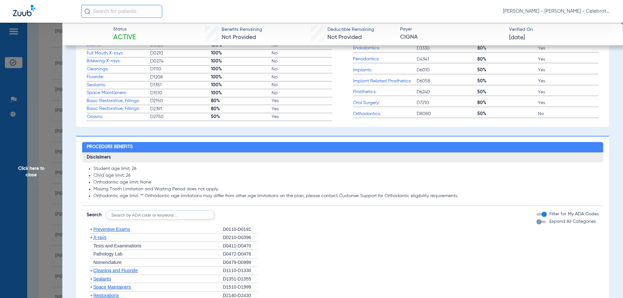
scroll to position [292, 0]
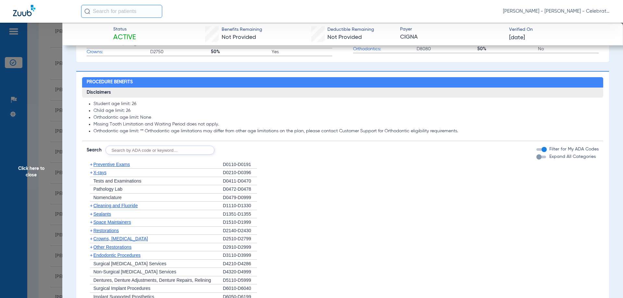
click at [97, 175] on div "+ X-rays" at bounding box center [155, 173] width 136 height 8
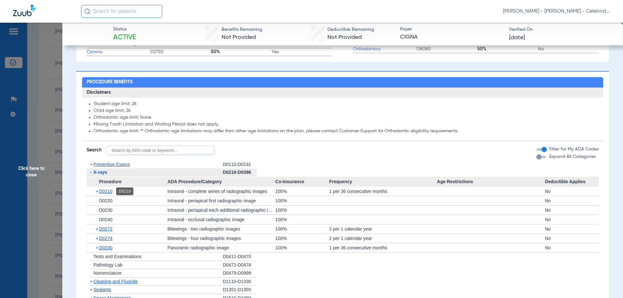
click at [112, 190] on span "D0210" at bounding box center [105, 191] width 13 height 5
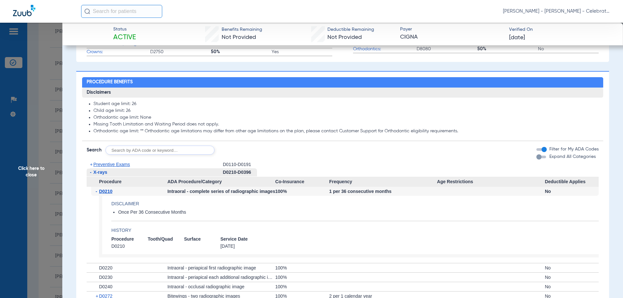
click at [104, 173] on span "X-rays" at bounding box center [100, 172] width 14 height 5
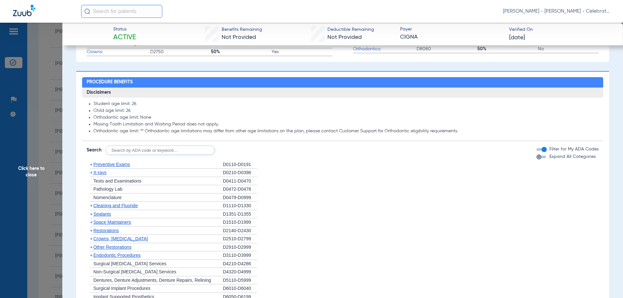
click at [123, 162] on span "Preventive Exams" at bounding box center [111, 164] width 37 height 5
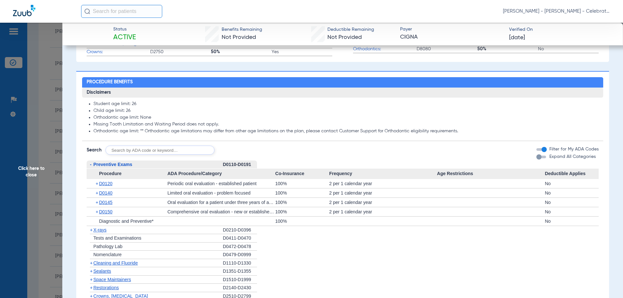
click at [123, 162] on span "Preventive Exams" at bounding box center [112, 164] width 39 height 5
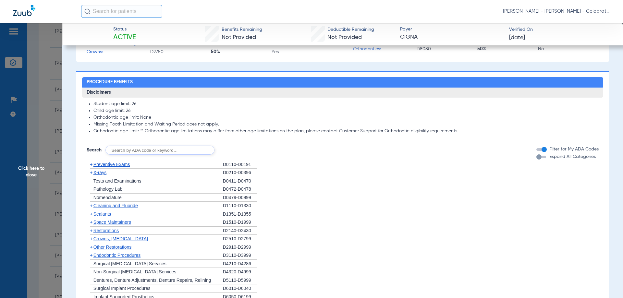
click at [108, 206] on span "Cleaning and Fluoride" at bounding box center [115, 205] width 44 height 5
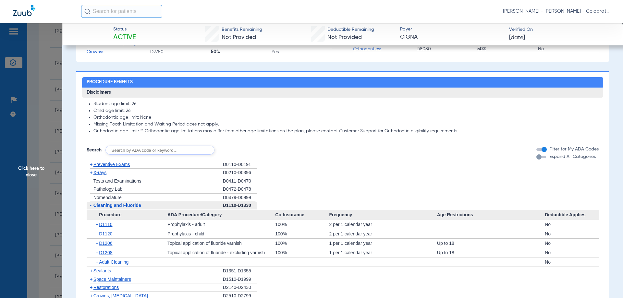
click at [108, 206] on span "Cleaning and Fluoride" at bounding box center [117, 205] width 48 height 5
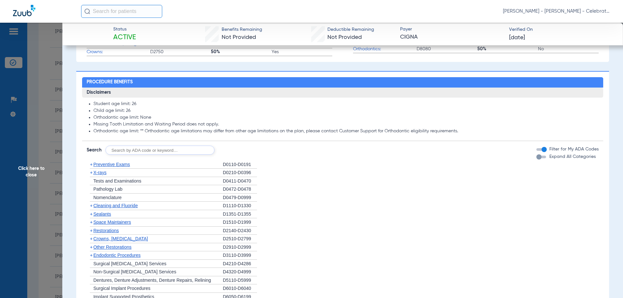
click at [101, 172] on span "X-rays" at bounding box center [99, 172] width 13 height 5
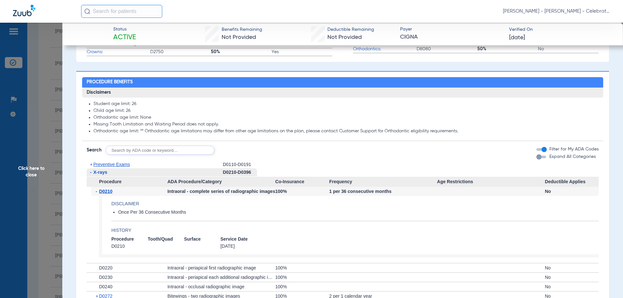
click at [101, 172] on span "X-rays" at bounding box center [100, 172] width 14 height 5
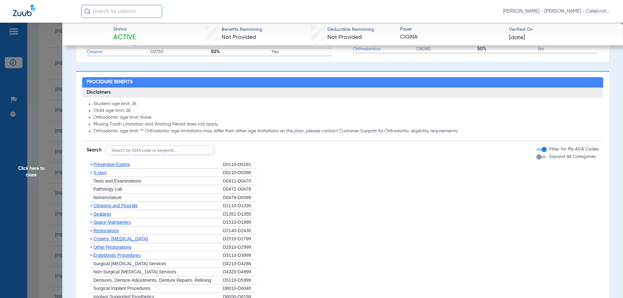
click at [101, 172] on span "X-rays" at bounding box center [99, 172] width 13 height 5
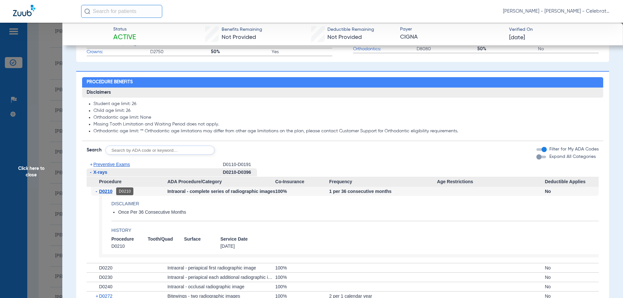
click at [104, 190] on span "D0210" at bounding box center [105, 191] width 13 height 5
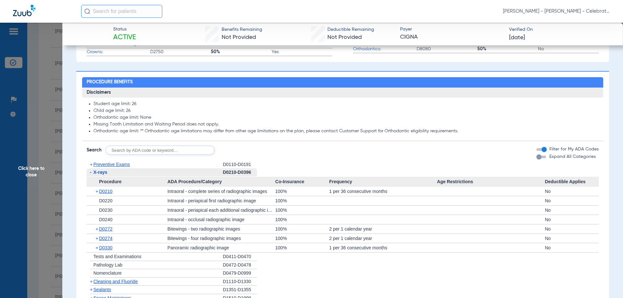
click at [101, 170] on span "X-rays" at bounding box center [100, 172] width 14 height 5
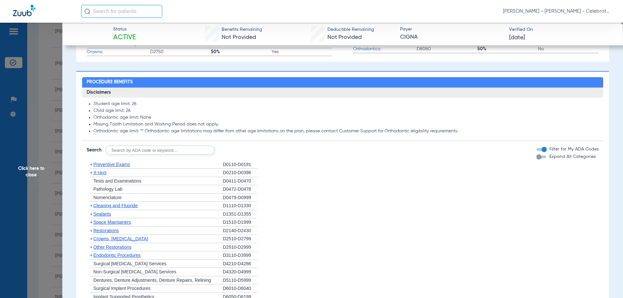
click at [105, 207] on span "Cleaning and Fluoride" at bounding box center [115, 205] width 44 height 5
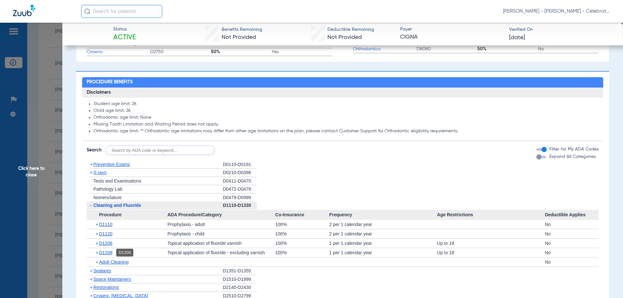
click at [109, 253] on span "D1208" at bounding box center [105, 252] width 13 height 5
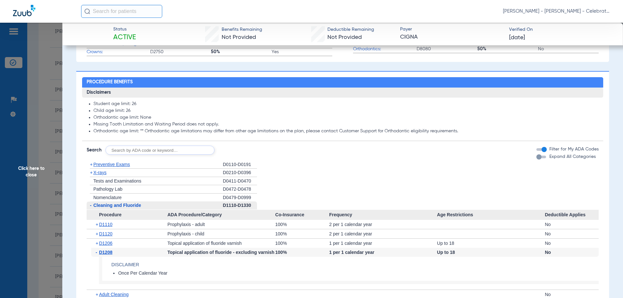
click at [109, 253] on span "D1208" at bounding box center [105, 252] width 13 height 5
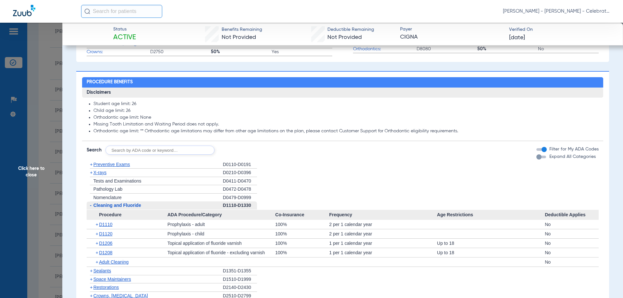
click at [32, 172] on span "Click here to close" at bounding box center [31, 172] width 62 height 298
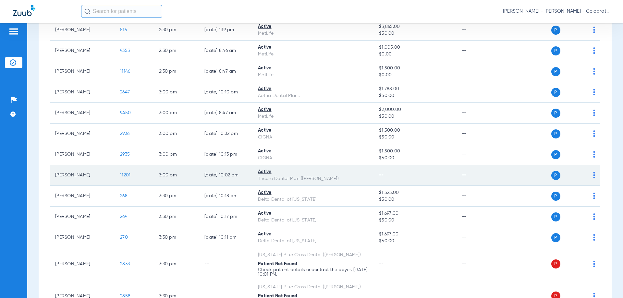
scroll to position [811, 0]
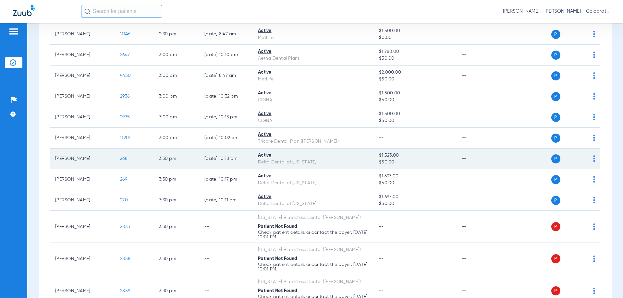
click at [123, 159] on span "268" at bounding box center [123, 158] width 7 height 5
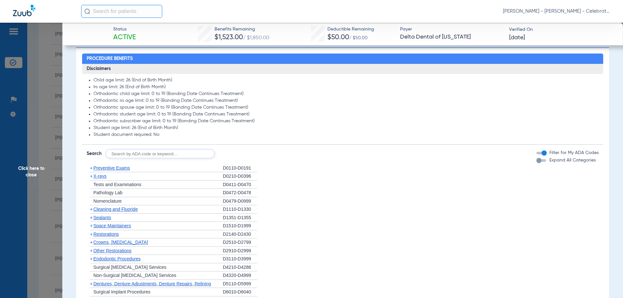
scroll to position [325, 0]
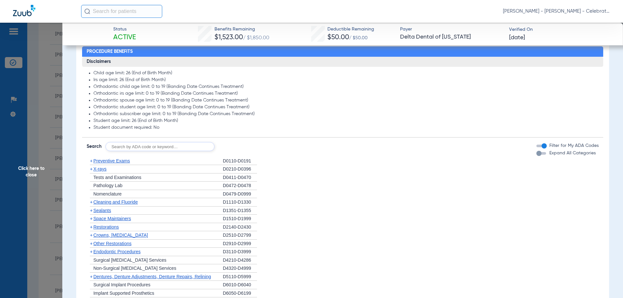
click at [113, 160] on span "Preventive Exams" at bounding box center [111, 160] width 37 height 5
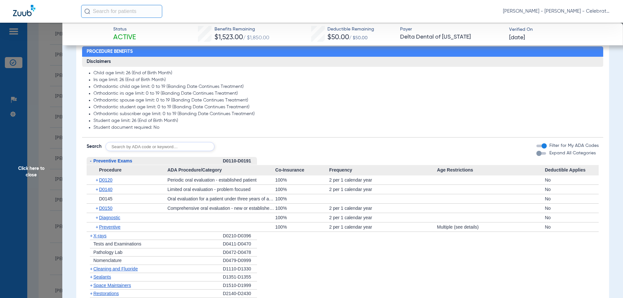
click at [113, 160] on span "Preventive Exams" at bounding box center [112, 160] width 39 height 5
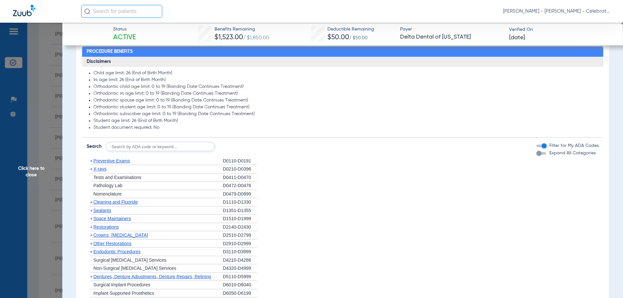
scroll to position [389, 0]
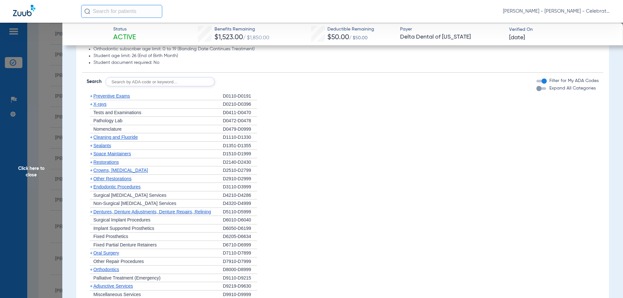
click at [102, 137] on span "Cleaning and Fluoride" at bounding box center [115, 137] width 44 height 5
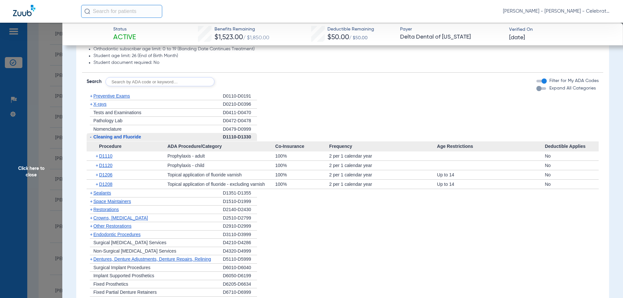
drag, startPoint x: 102, startPoint y: 137, endPoint x: 102, endPoint y: 117, distance: 19.5
click at [102, 137] on span "Cleaning and Fluoride" at bounding box center [117, 136] width 48 height 5
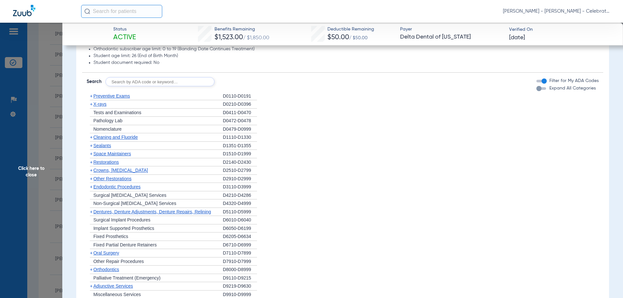
click at [101, 108] on div "+ X-rays" at bounding box center [155, 104] width 136 height 8
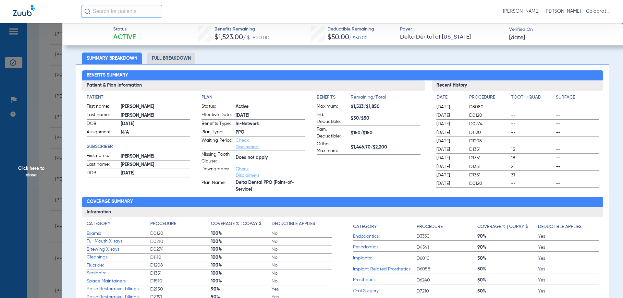
scroll to position [0, 0]
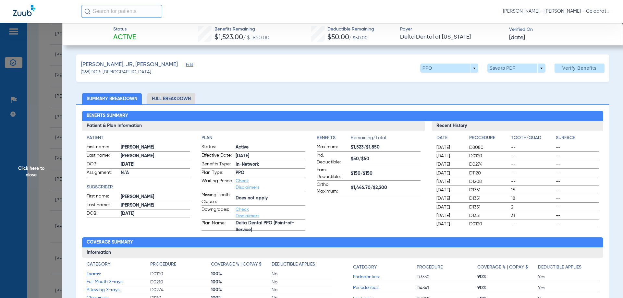
click at [44, 170] on span "Click here to close" at bounding box center [31, 172] width 62 height 298
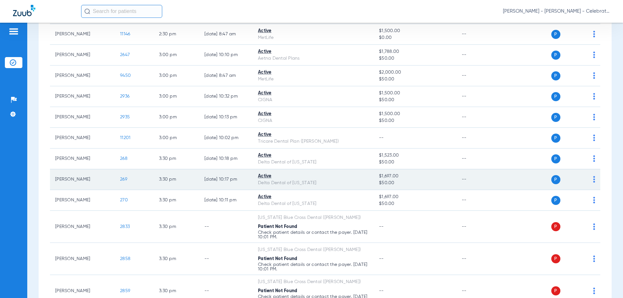
click at [124, 180] on span "269" at bounding box center [123, 179] width 7 height 5
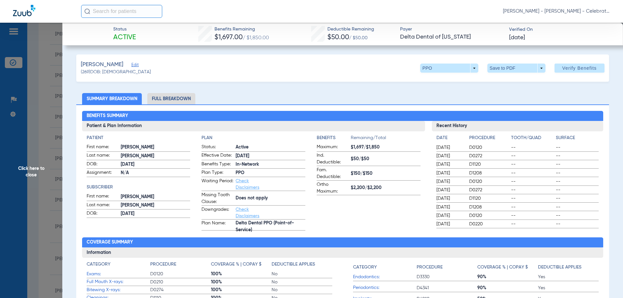
click at [168, 95] on li "Full Breakdown" at bounding box center [171, 98] width 48 height 11
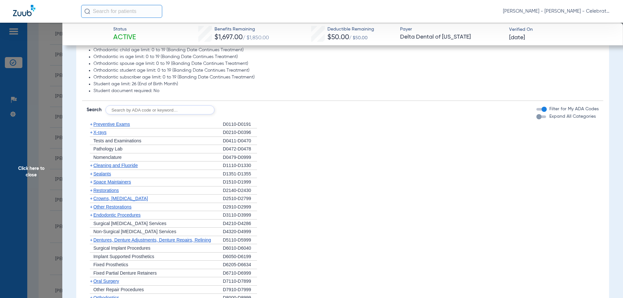
scroll to position [487, 0]
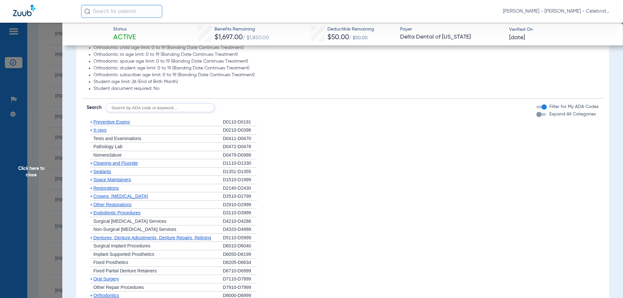
click at [111, 121] on span "Preventive Exams" at bounding box center [111, 121] width 37 height 5
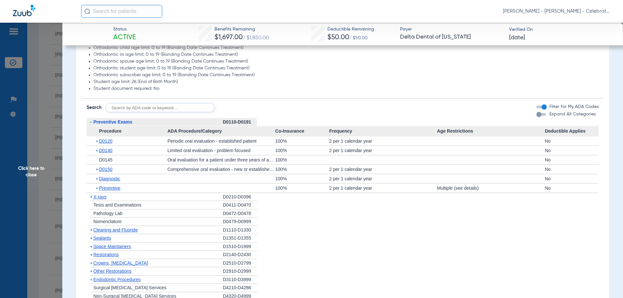
click at [111, 121] on span "Preventive Exams" at bounding box center [112, 121] width 39 height 5
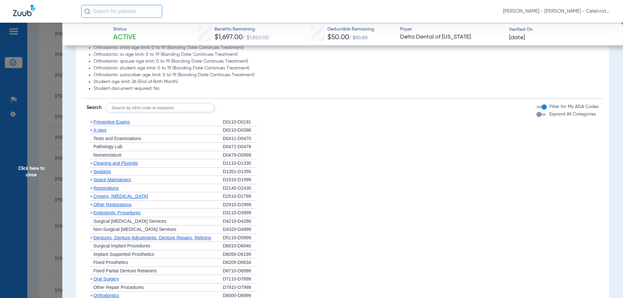
click at [105, 164] on span "Cleaning and Fluoride" at bounding box center [115, 163] width 44 height 5
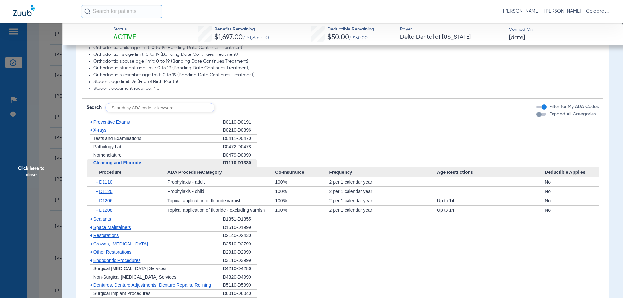
click at [105, 164] on span "Cleaning and Fluoride" at bounding box center [117, 162] width 48 height 5
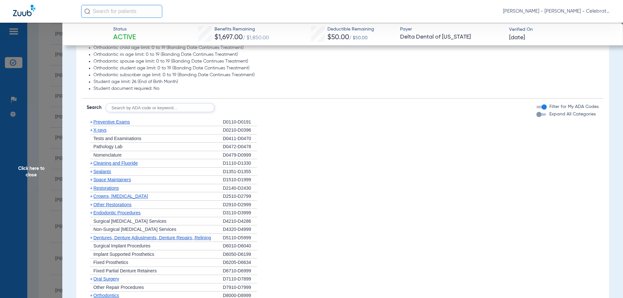
click at [96, 129] on span "X-rays" at bounding box center [99, 130] width 13 height 5
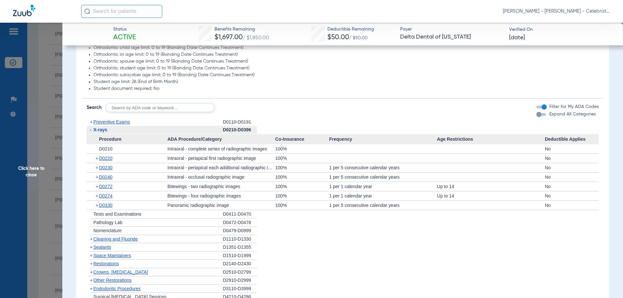
click at [26, 171] on span "Click here to close" at bounding box center [31, 172] width 62 height 298
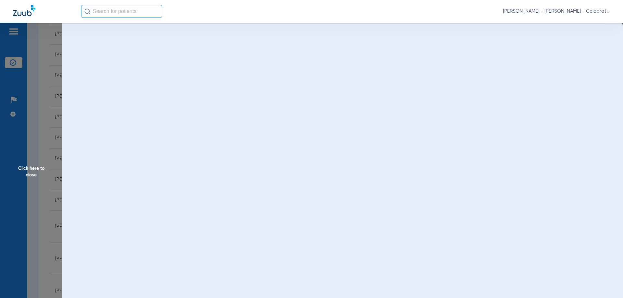
scroll to position [0, 0]
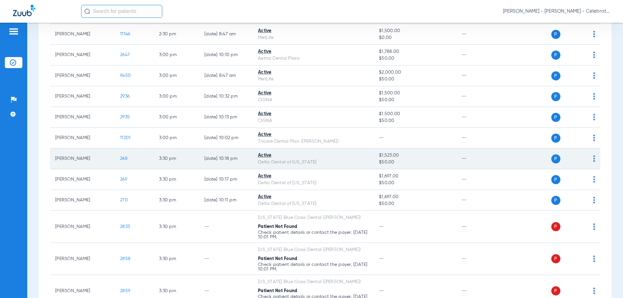
click at [125, 156] on span "268" at bounding box center [123, 158] width 7 height 5
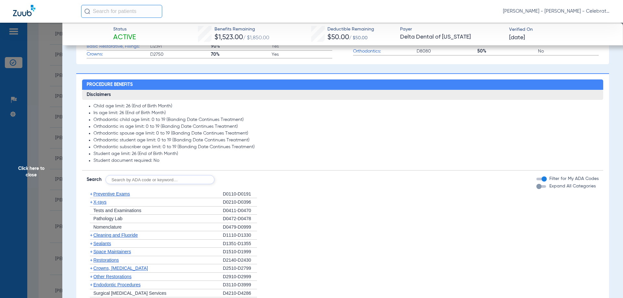
scroll to position [357, 0]
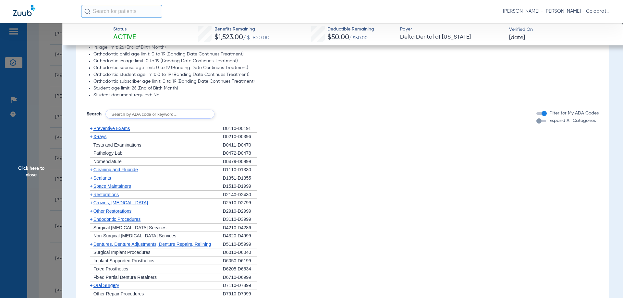
click at [104, 139] on span "X-rays" at bounding box center [99, 136] width 13 height 5
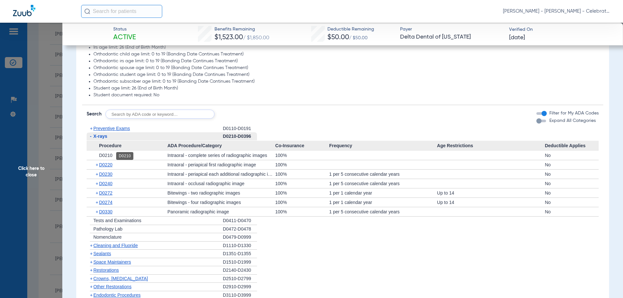
click at [108, 156] on span "D0210" at bounding box center [105, 155] width 13 height 5
click at [110, 212] on span "D0330" at bounding box center [105, 211] width 13 height 5
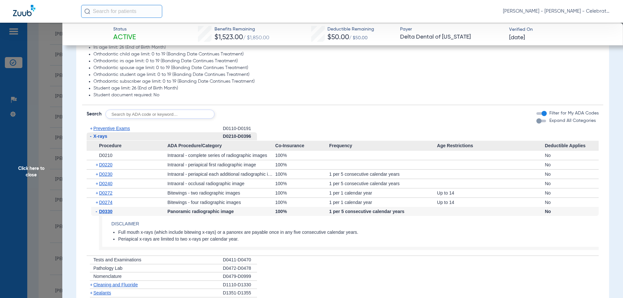
click at [25, 169] on span "Click here to close" at bounding box center [31, 172] width 62 height 298
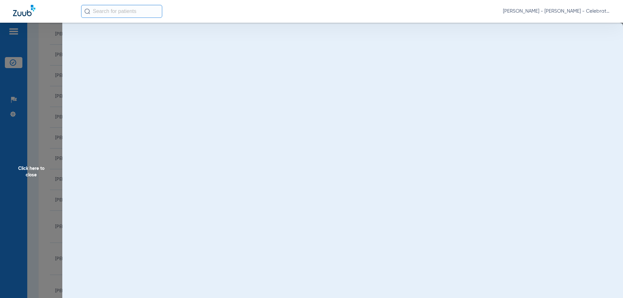
scroll to position [0, 0]
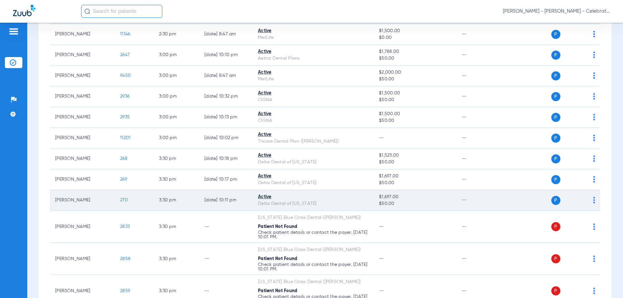
click at [125, 200] on span "270" at bounding box center [124, 200] width 8 height 5
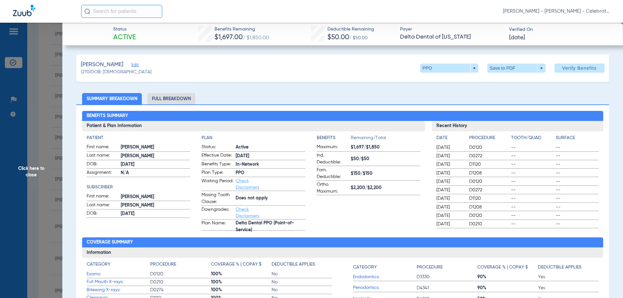
scroll to position [389, 0]
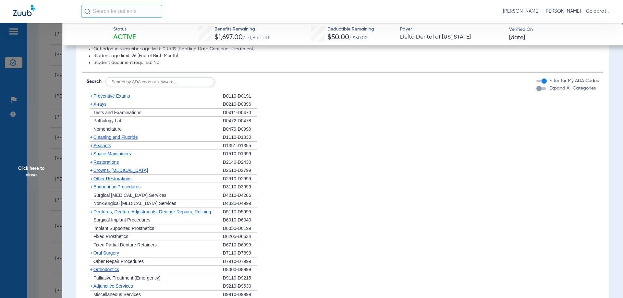
click at [99, 103] on span "X-rays" at bounding box center [99, 104] width 13 height 5
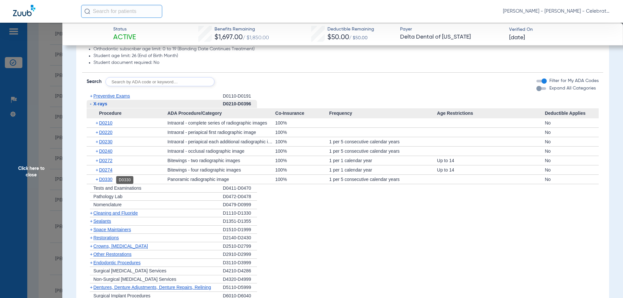
click at [106, 182] on span "D0330" at bounding box center [105, 179] width 13 height 5
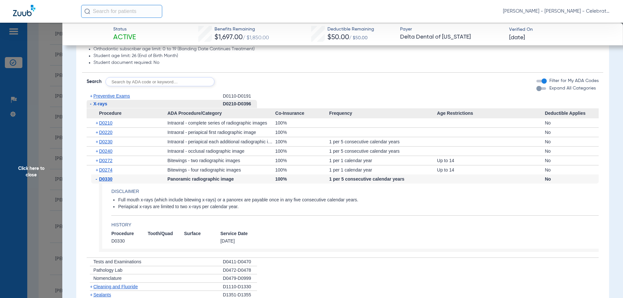
click at [101, 103] on span "X-rays" at bounding box center [100, 103] width 14 height 5
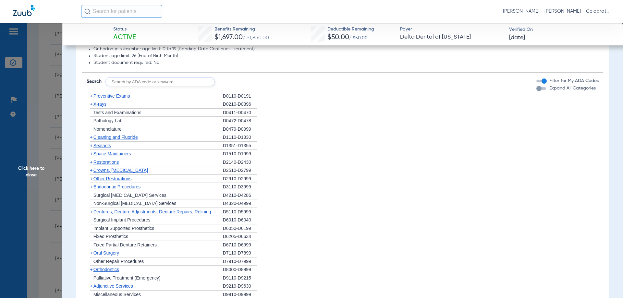
click at [100, 145] on span "Sealants" at bounding box center [102, 145] width 18 height 5
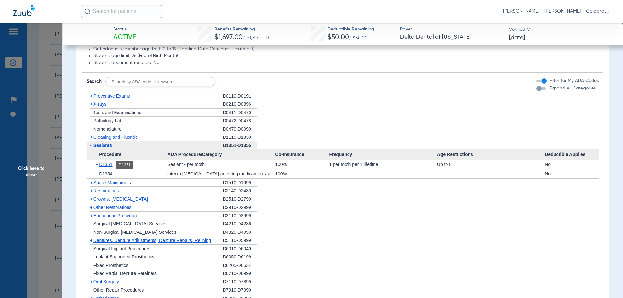
click at [111, 166] on span "D1351" at bounding box center [105, 164] width 13 height 5
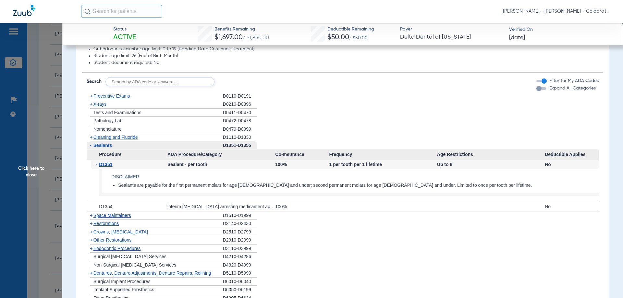
click at [39, 169] on span "Click here to close" at bounding box center [31, 172] width 62 height 298
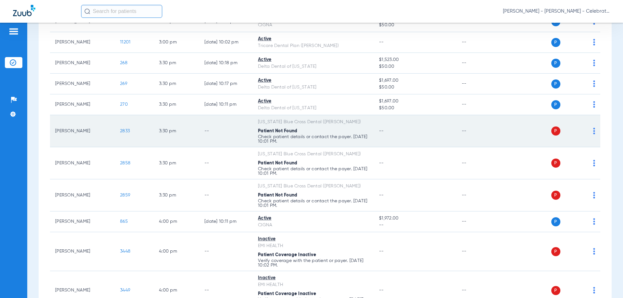
scroll to position [909, 0]
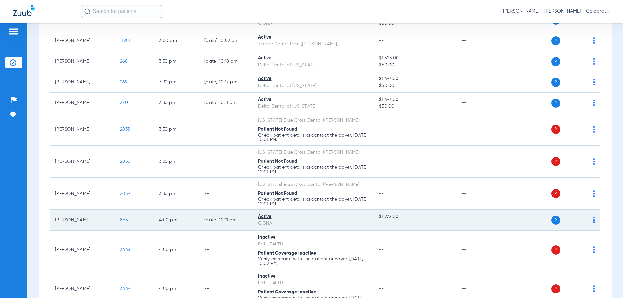
click at [123, 221] on span "865" at bounding box center [124, 220] width 8 height 5
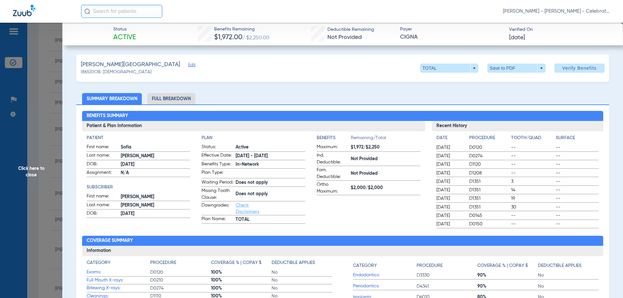
click at [167, 101] on li "Full Breakdown" at bounding box center [171, 98] width 48 height 11
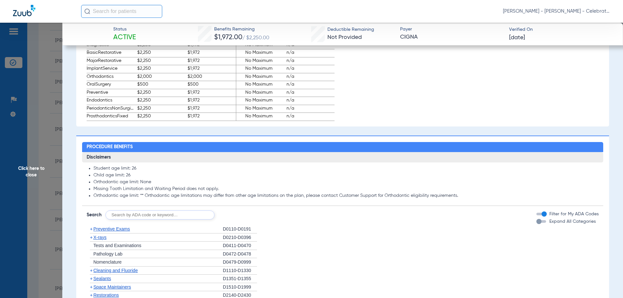
scroll to position [517, 0]
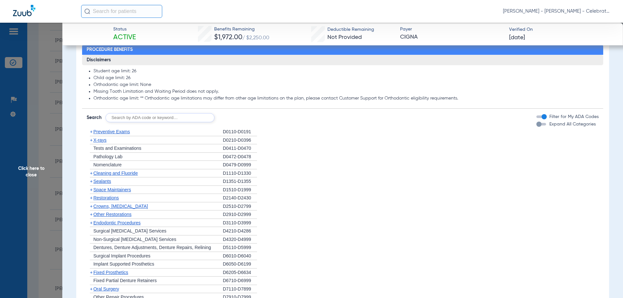
click at [105, 184] on span "Sealants" at bounding box center [102, 181] width 18 height 5
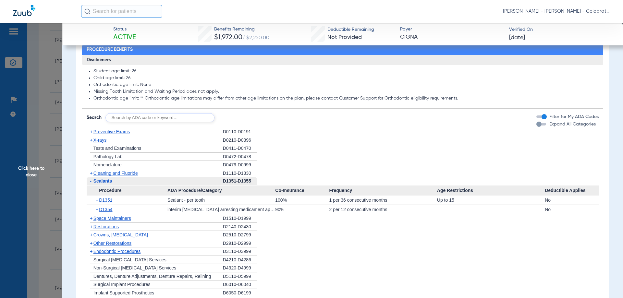
click at [105, 184] on span "Sealants" at bounding box center [102, 180] width 19 height 5
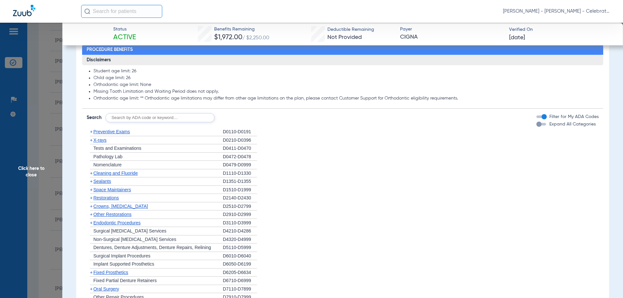
click at [106, 143] on span "X-rays" at bounding box center [99, 140] width 13 height 5
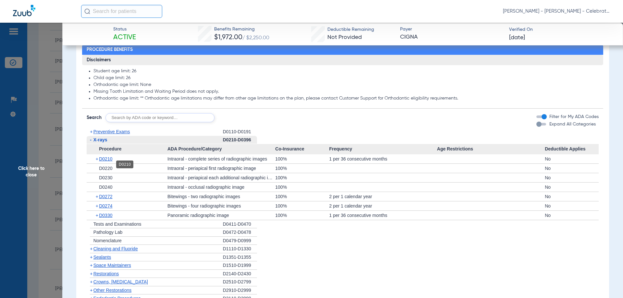
click at [104, 162] on span "D0210" at bounding box center [105, 158] width 13 height 5
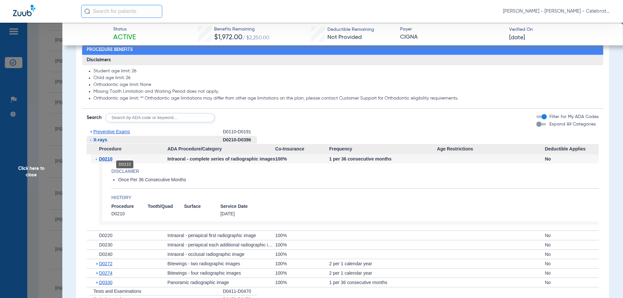
click at [103, 162] on span "D0210" at bounding box center [105, 158] width 13 height 5
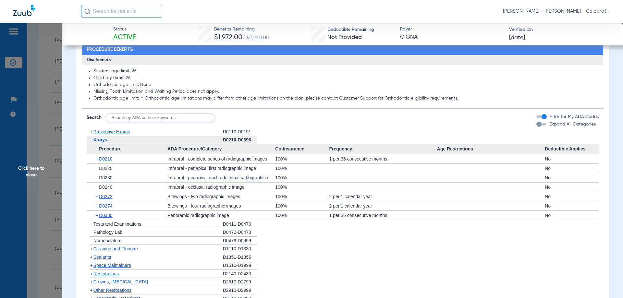
click at [109, 144] on div "- X-rays" at bounding box center [155, 140] width 136 height 8
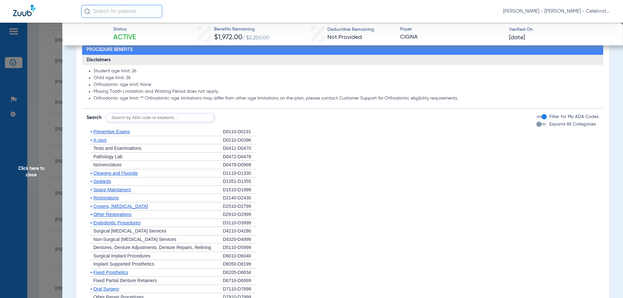
click at [103, 143] on span "X-rays" at bounding box center [99, 140] width 13 height 5
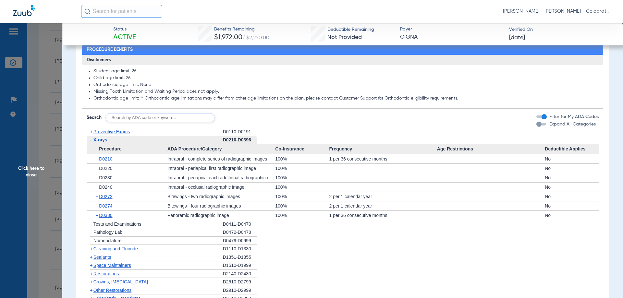
click at [103, 142] on span "X-rays" at bounding box center [100, 139] width 14 height 5
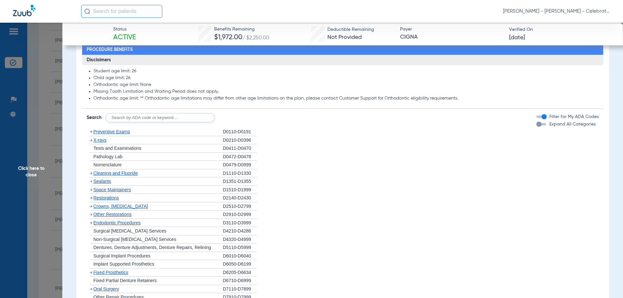
click at [103, 134] on span "Preventive Exams" at bounding box center [111, 131] width 37 height 5
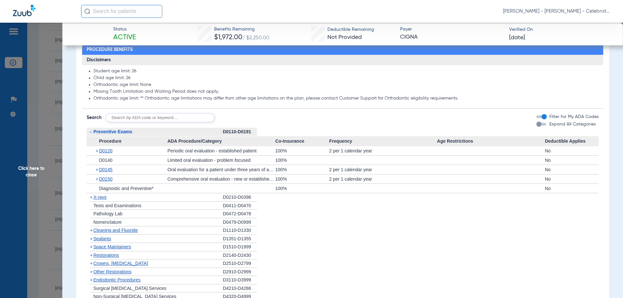
click at [113, 134] on span "Preventive Exams" at bounding box center [112, 131] width 39 height 5
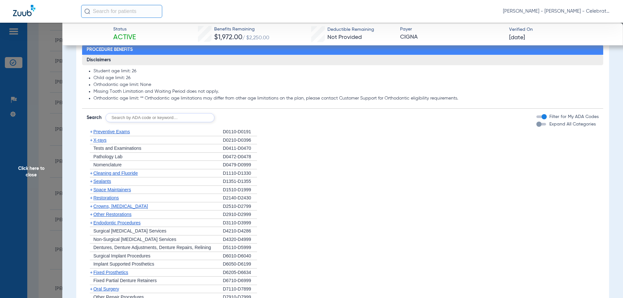
click at [111, 176] on span "Cleaning and Fluoride" at bounding box center [115, 173] width 44 height 5
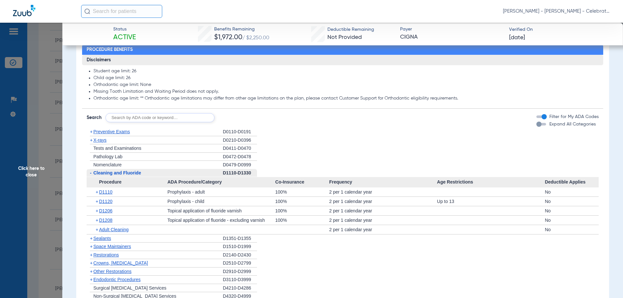
click at [111, 176] on span "Cleaning and Fluoride" at bounding box center [117, 172] width 48 height 5
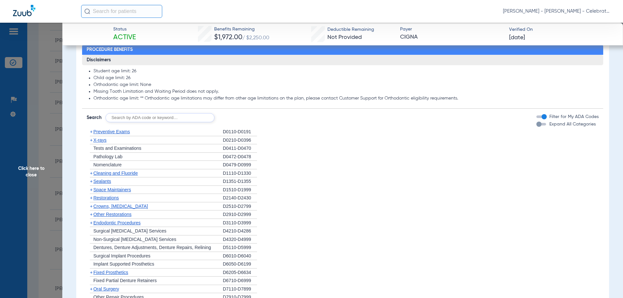
click at [105, 143] on span "X-rays" at bounding box center [99, 140] width 13 height 5
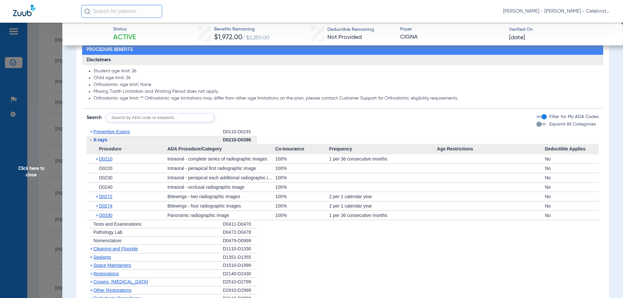
click at [97, 142] on span "X-rays" at bounding box center [100, 139] width 14 height 5
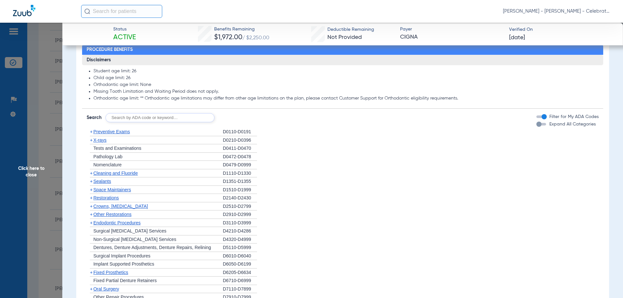
click at [110, 184] on span "Sealants" at bounding box center [102, 181] width 18 height 5
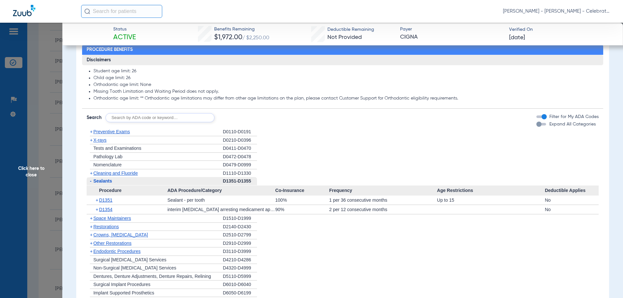
click at [106, 196] on span "Procedure" at bounding box center [127, 191] width 81 height 10
click at [116, 206] on div "D1351" at bounding box center [124, 206] width 17 height 8
click at [112, 203] on span "D1351" at bounding box center [105, 200] width 13 height 5
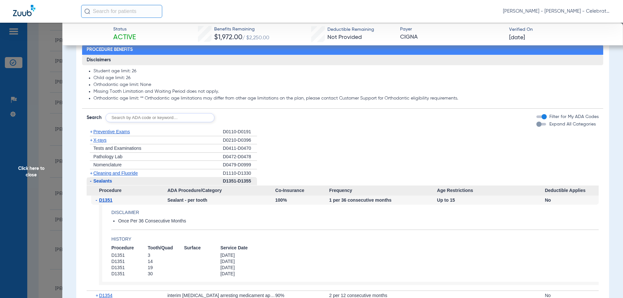
click at [36, 166] on span "Click here to close" at bounding box center [31, 172] width 62 height 298
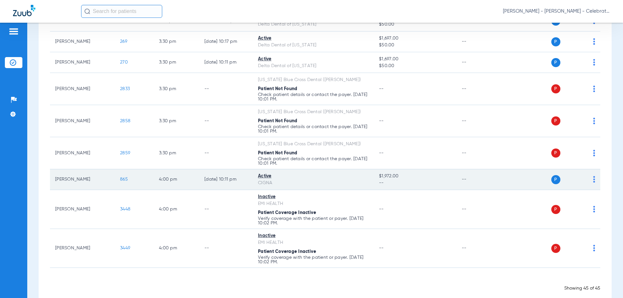
scroll to position [961, 0]
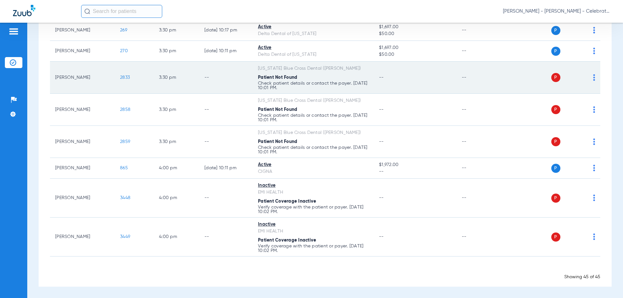
click at [128, 77] on span "2833" at bounding box center [125, 77] width 10 height 5
